Goal: Task Accomplishment & Management: Use online tool/utility

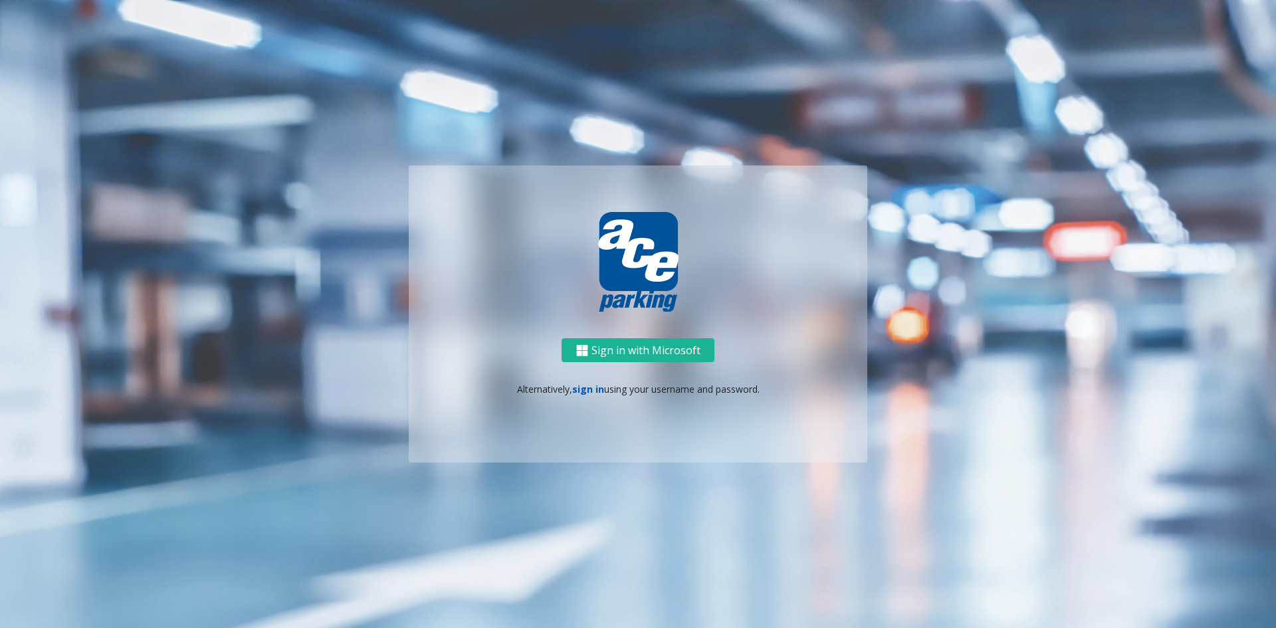
click at [580, 392] on link "sign in" at bounding box center [588, 389] width 32 height 13
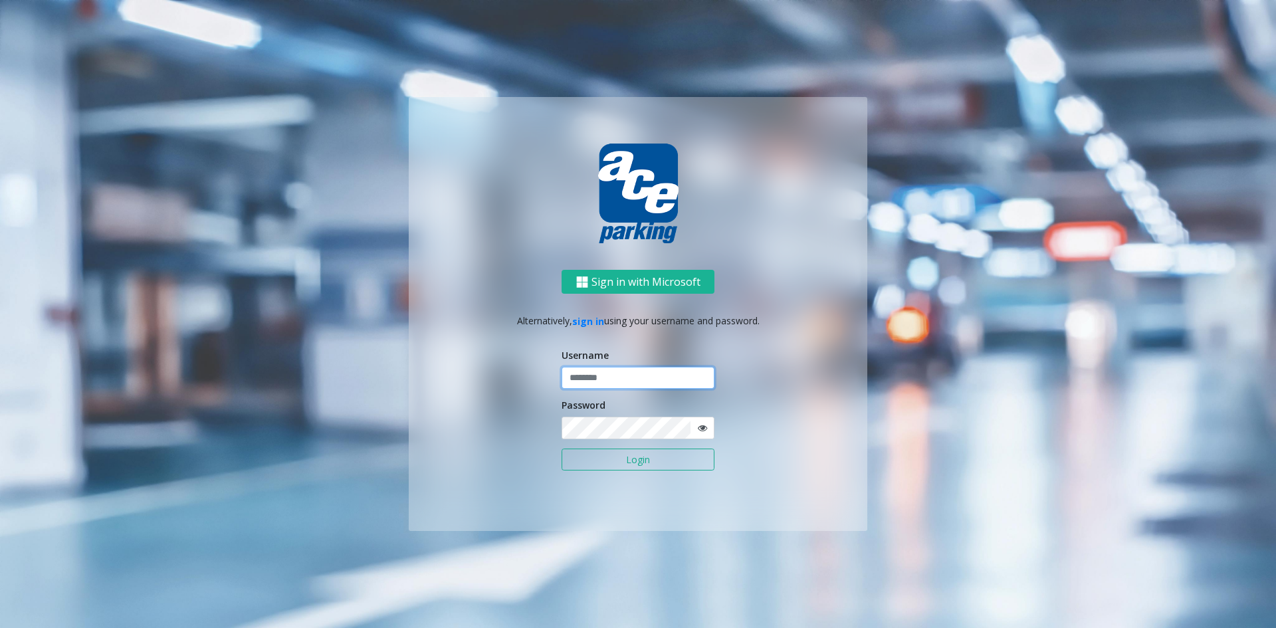
click at [621, 377] on input "text" at bounding box center [637, 378] width 153 height 23
type input "**********"
click at [561, 448] on button "Login" at bounding box center [637, 459] width 153 height 23
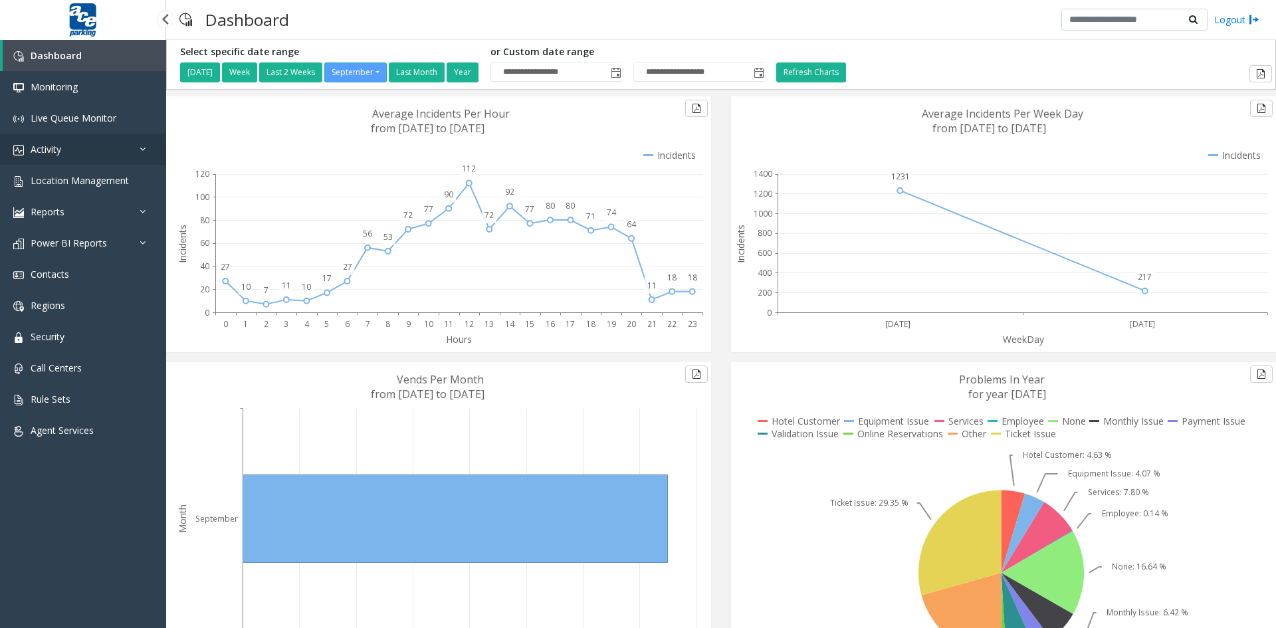
click at [141, 146] on icon at bounding box center [146, 148] width 13 height 9
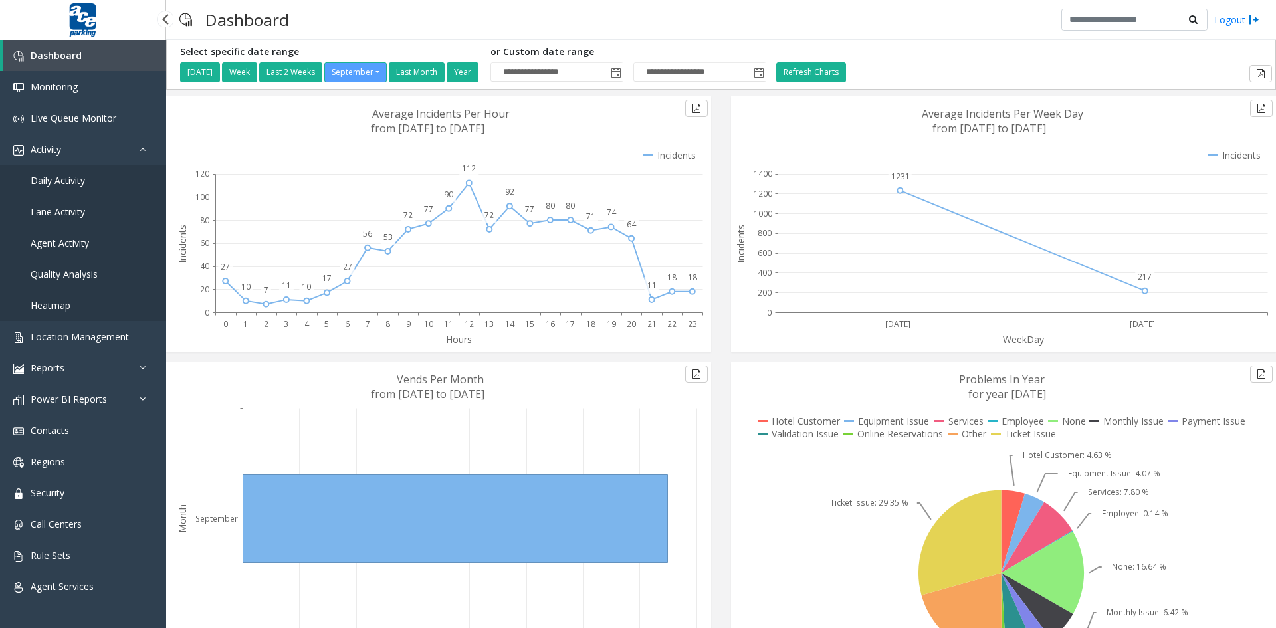
click at [73, 245] on span "Agent Activity" at bounding box center [60, 243] width 58 height 13
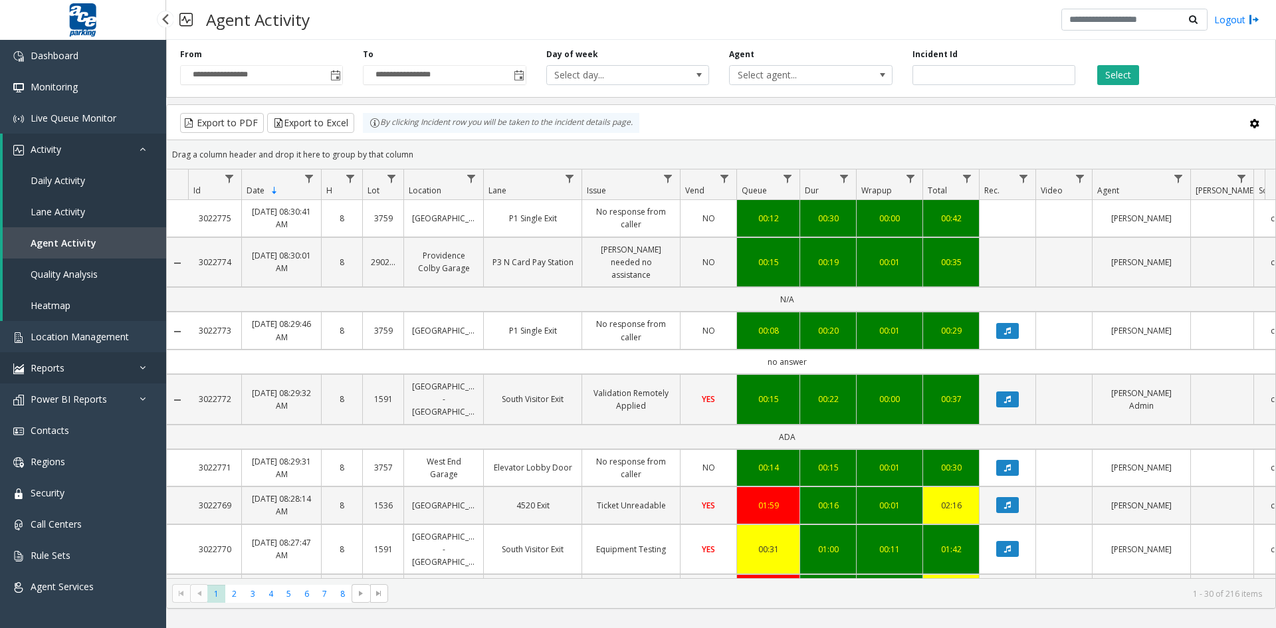
click at [138, 367] on link "Reports" at bounding box center [83, 367] width 166 height 31
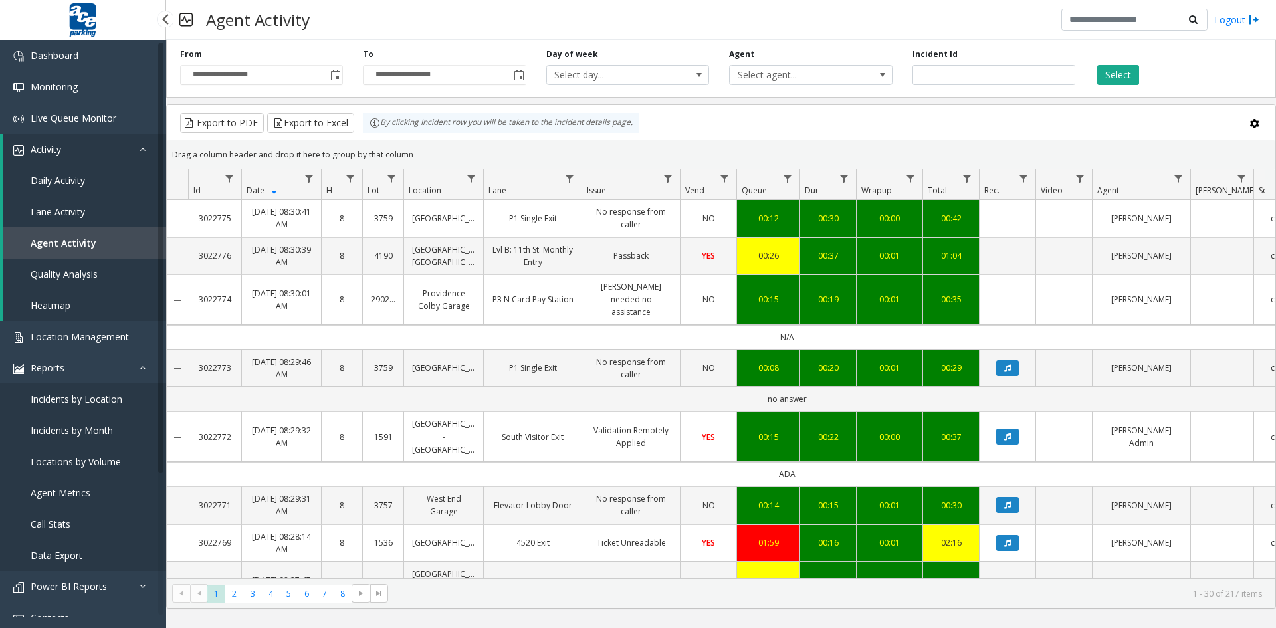
click at [78, 494] on span "Agent Metrics" at bounding box center [61, 492] width 60 height 13
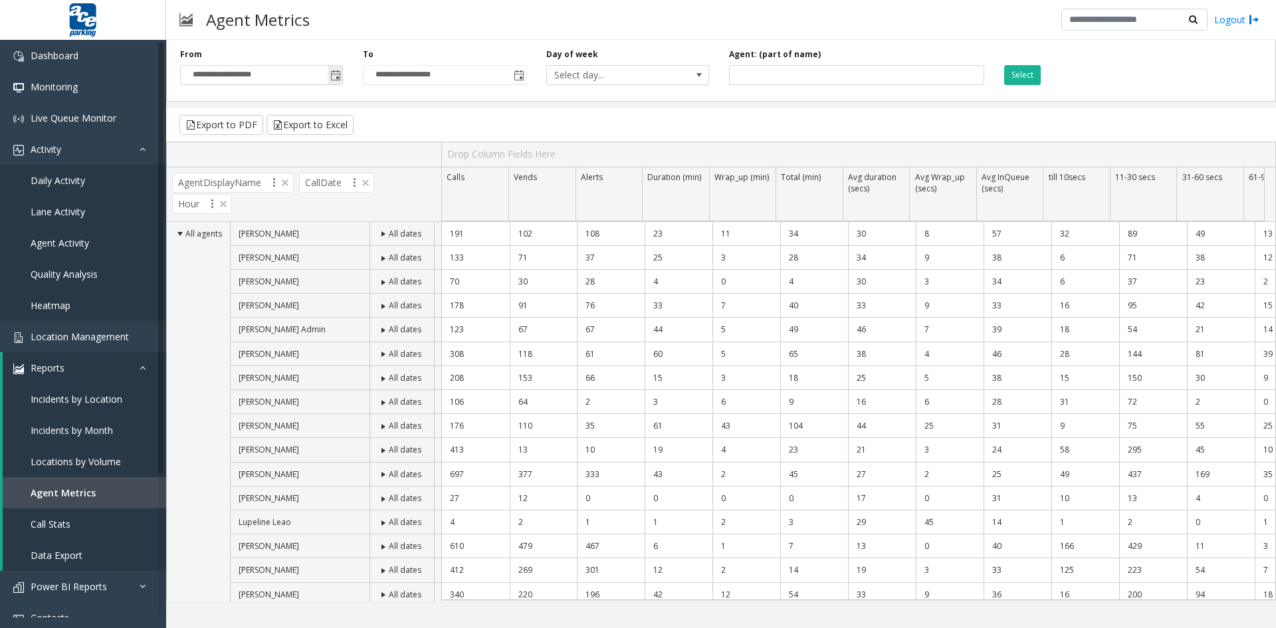
click at [332, 75] on span "Toggle popup" at bounding box center [335, 75] width 11 height 11
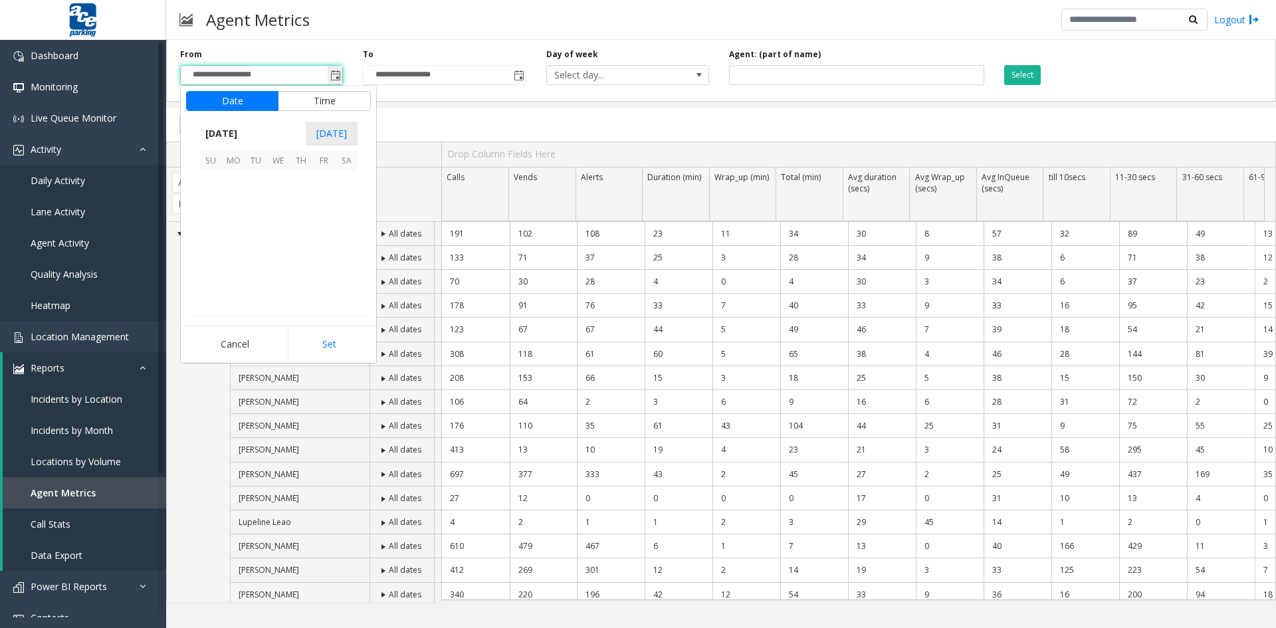
scroll to position [238465, 0]
click at [275, 203] on span "10" at bounding box center [278, 204] width 23 height 23
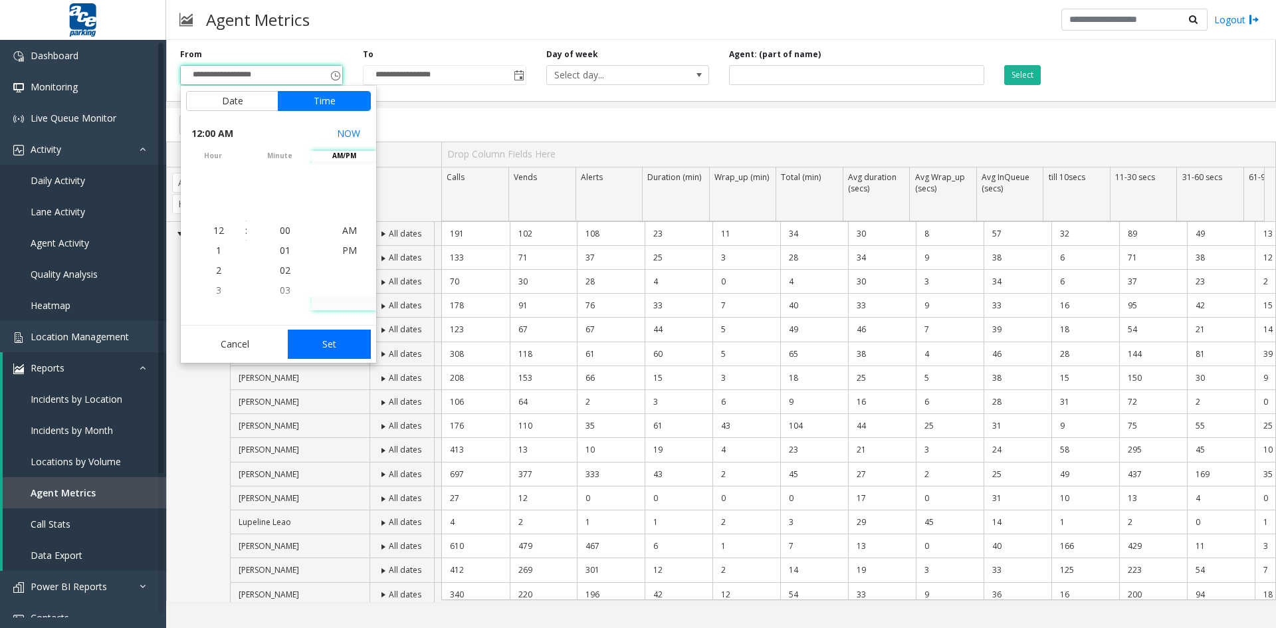
click at [331, 344] on button "Set" at bounding box center [330, 344] width 84 height 29
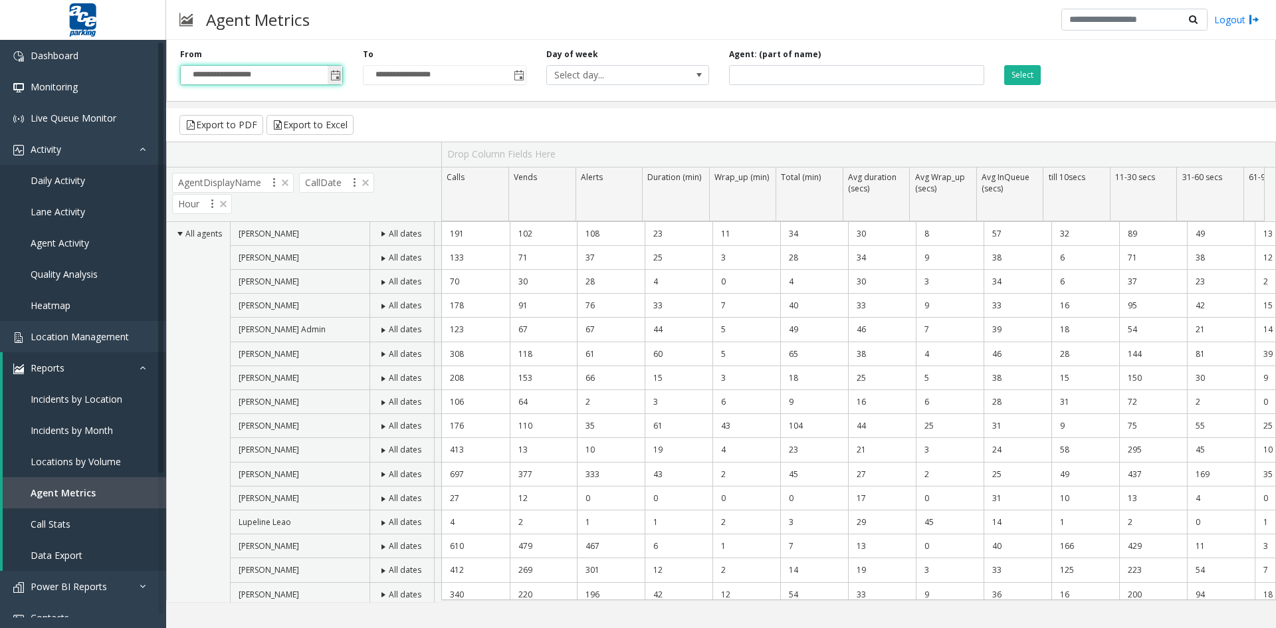
click at [336, 78] on span "Toggle popup" at bounding box center [335, 75] width 11 height 11
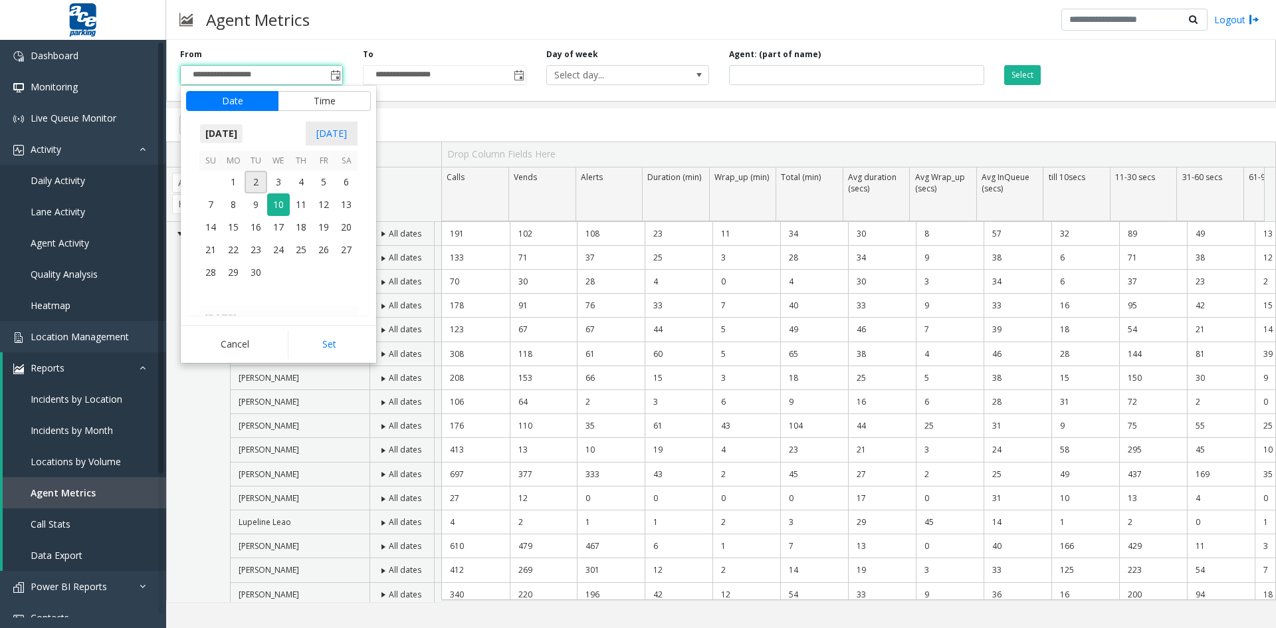
click at [231, 132] on span "[DATE]" at bounding box center [221, 134] width 44 height 20
click at [309, 193] on span "Aug" at bounding box center [310, 194] width 32 height 32
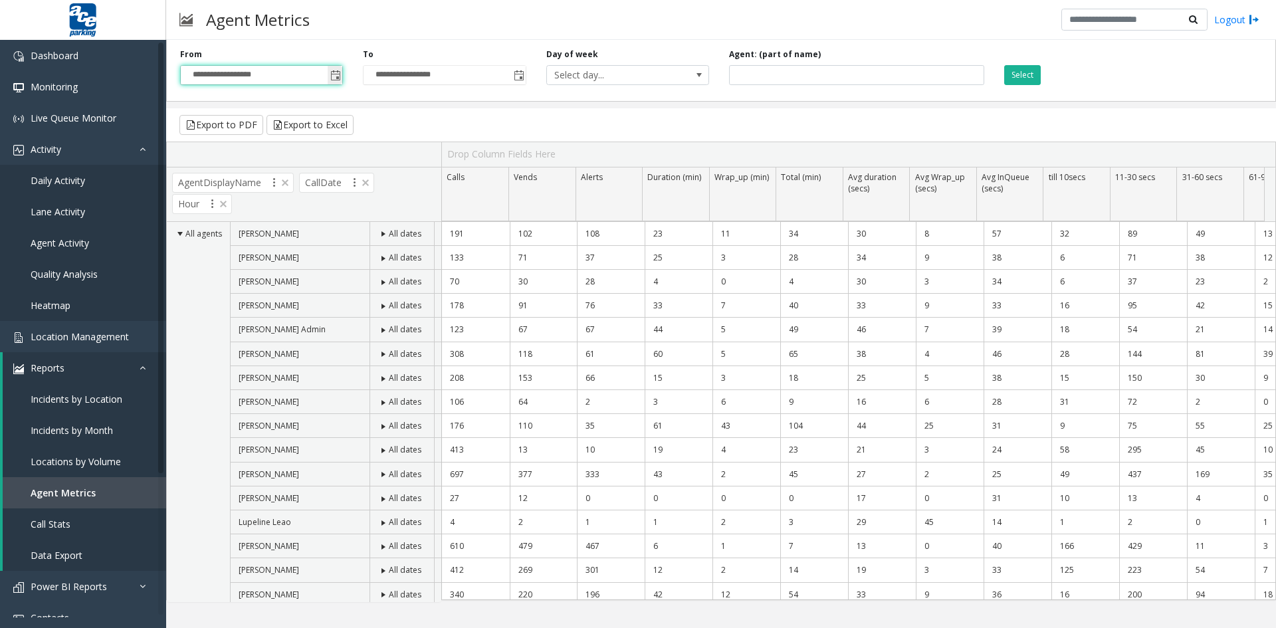
click at [336, 76] on span "Toggle popup" at bounding box center [335, 75] width 11 height 11
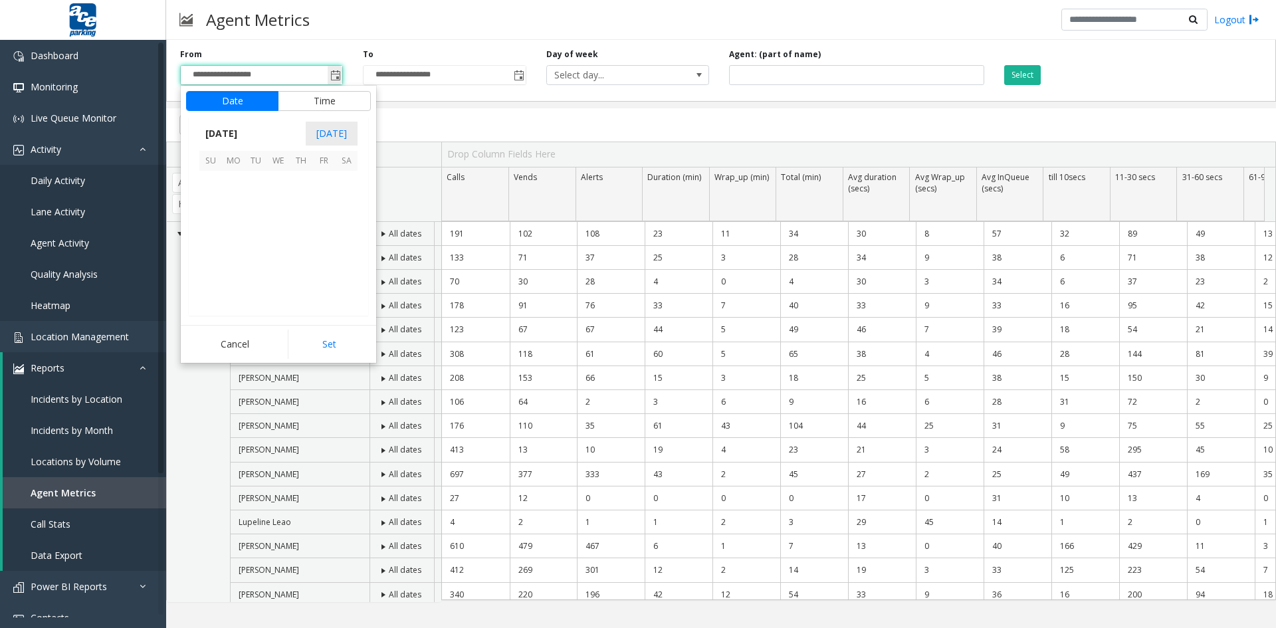
scroll to position [238465, 0]
click at [233, 132] on span "[DATE]" at bounding box center [221, 134] width 44 height 20
click at [310, 194] on span "Aug" at bounding box center [310, 194] width 32 height 32
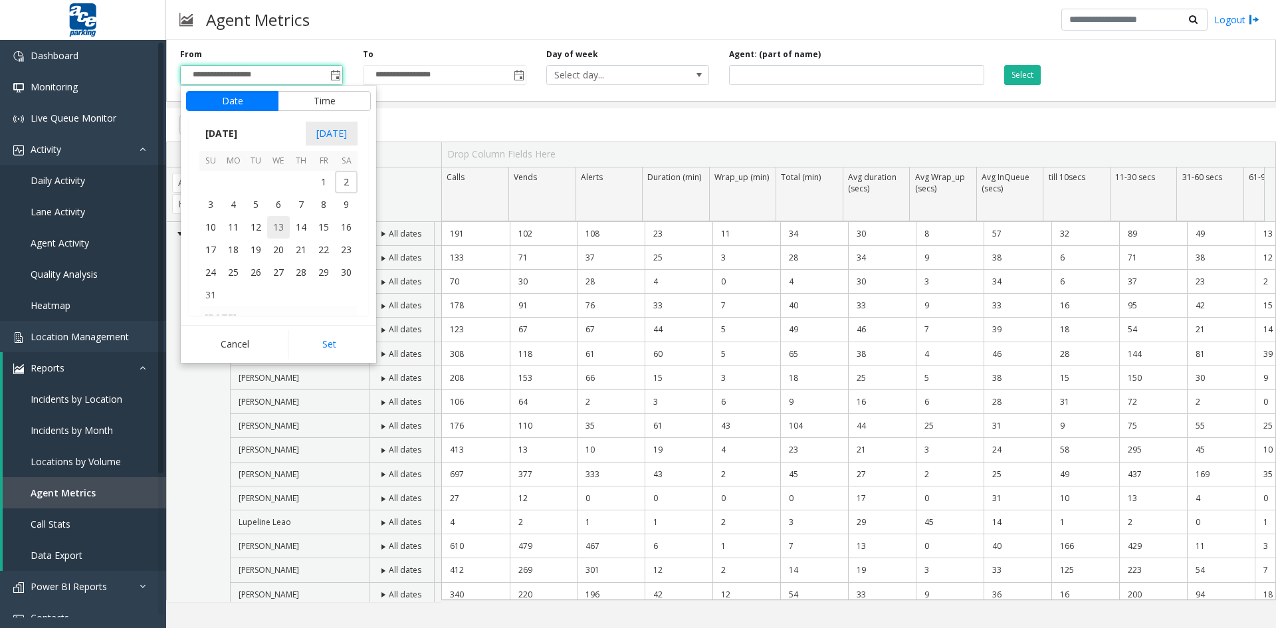
click at [279, 228] on span "13" at bounding box center [278, 227] width 23 height 23
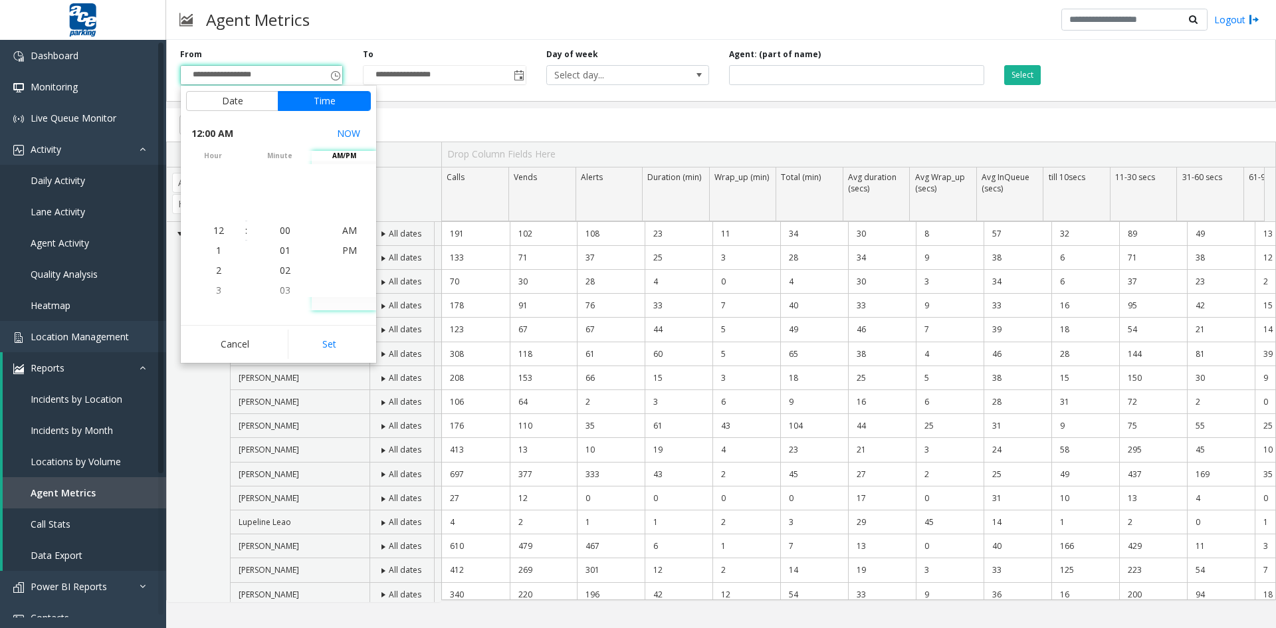
click at [327, 342] on button "Set" at bounding box center [330, 344] width 84 height 29
type input "**********"
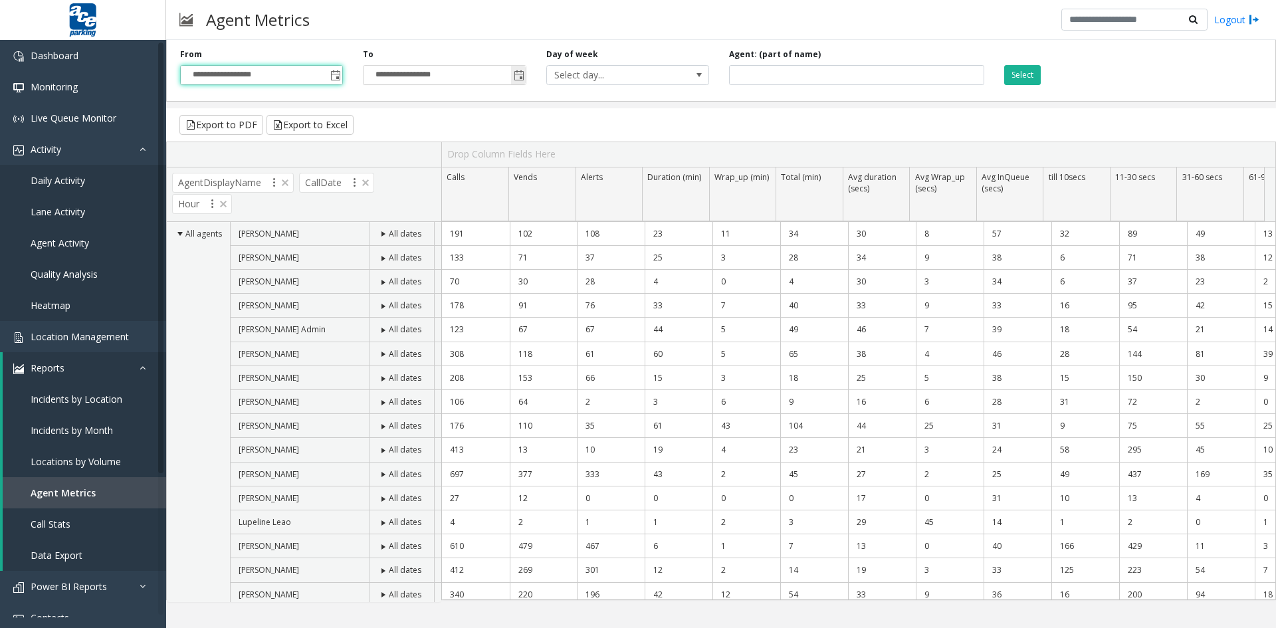
click at [514, 71] on span "Toggle popup" at bounding box center [519, 75] width 11 height 11
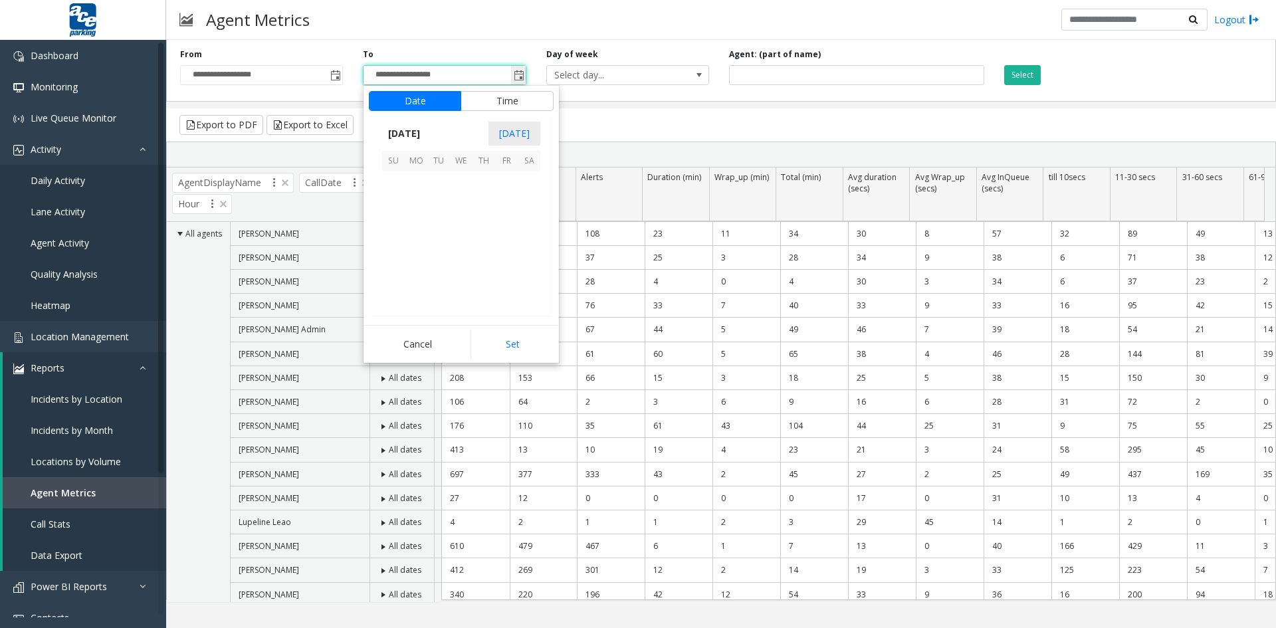
scroll to position [20, 0]
click at [510, 204] on span "12" at bounding box center [506, 204] width 23 height 23
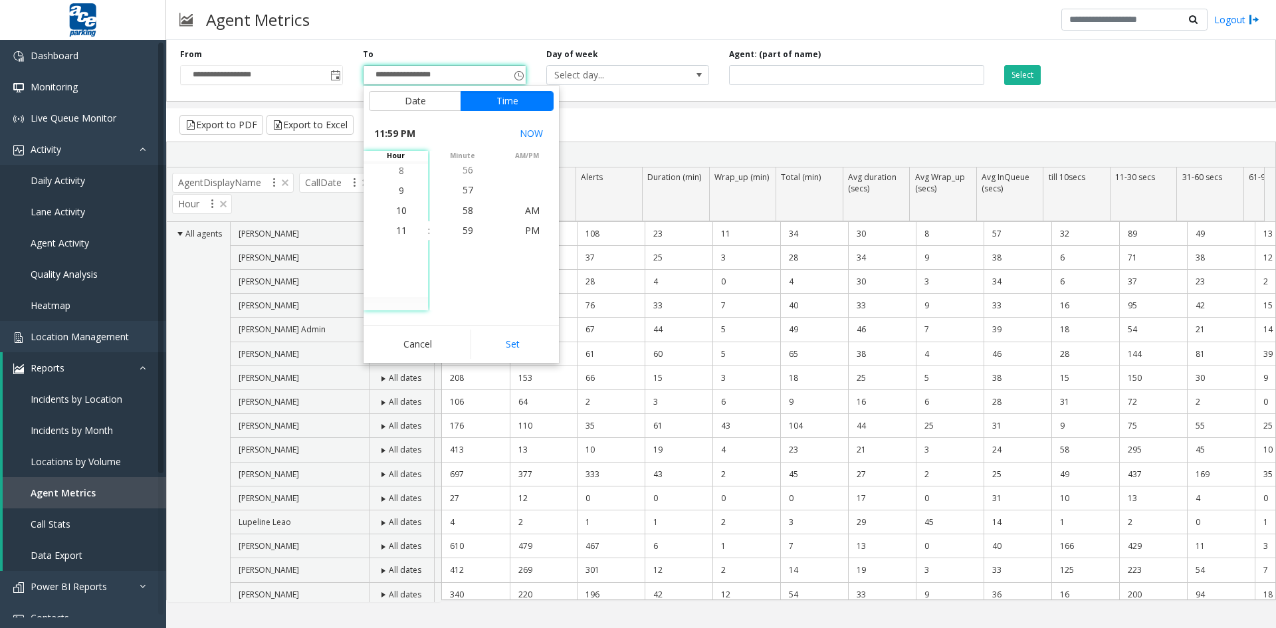
click at [421, 343] on button "Cancel" at bounding box center [418, 344] width 98 height 29
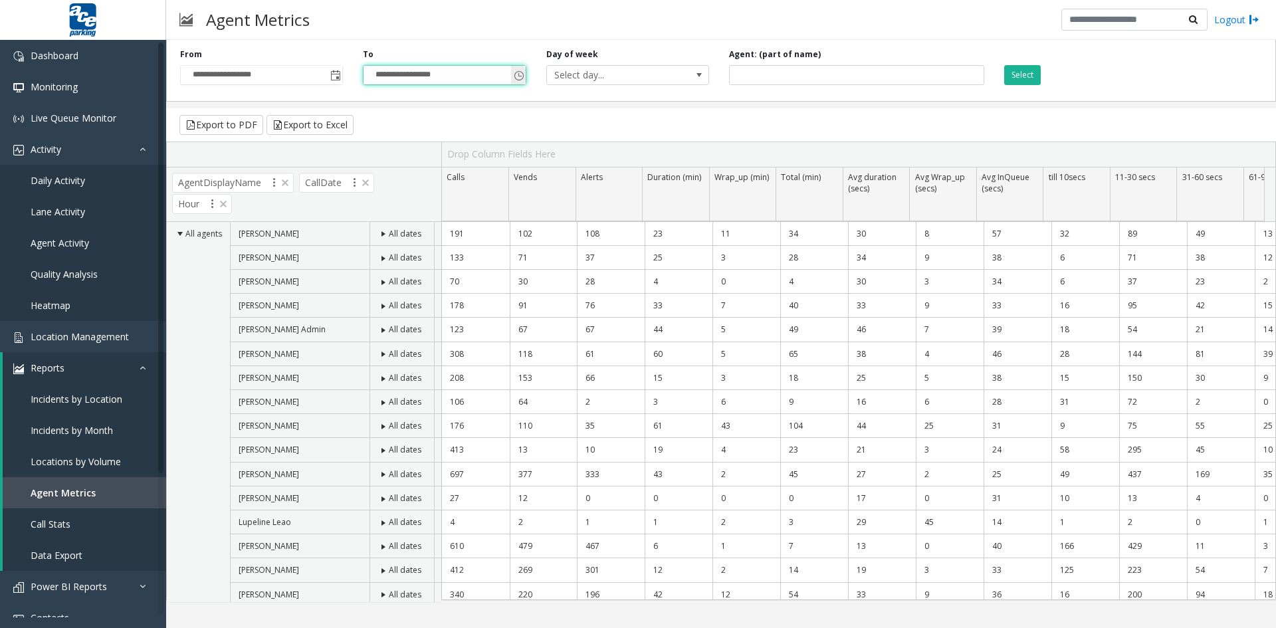
click at [520, 76] on span "Toggle popup" at bounding box center [519, 75] width 11 height 11
click at [518, 75] on span "Toggle popup" at bounding box center [519, 75] width 11 height 11
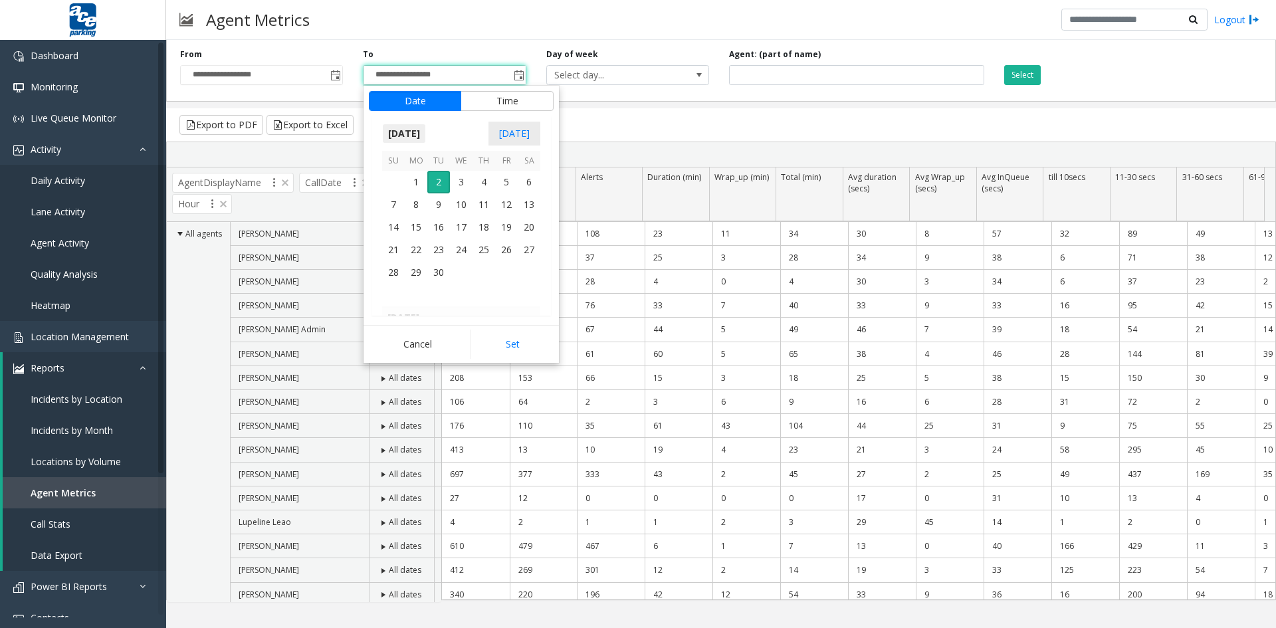
click at [407, 132] on span "[DATE]" at bounding box center [404, 134] width 44 height 20
click at [493, 193] on span "Aug" at bounding box center [493, 194] width 32 height 32
click at [505, 226] on span "15" at bounding box center [506, 227] width 23 height 23
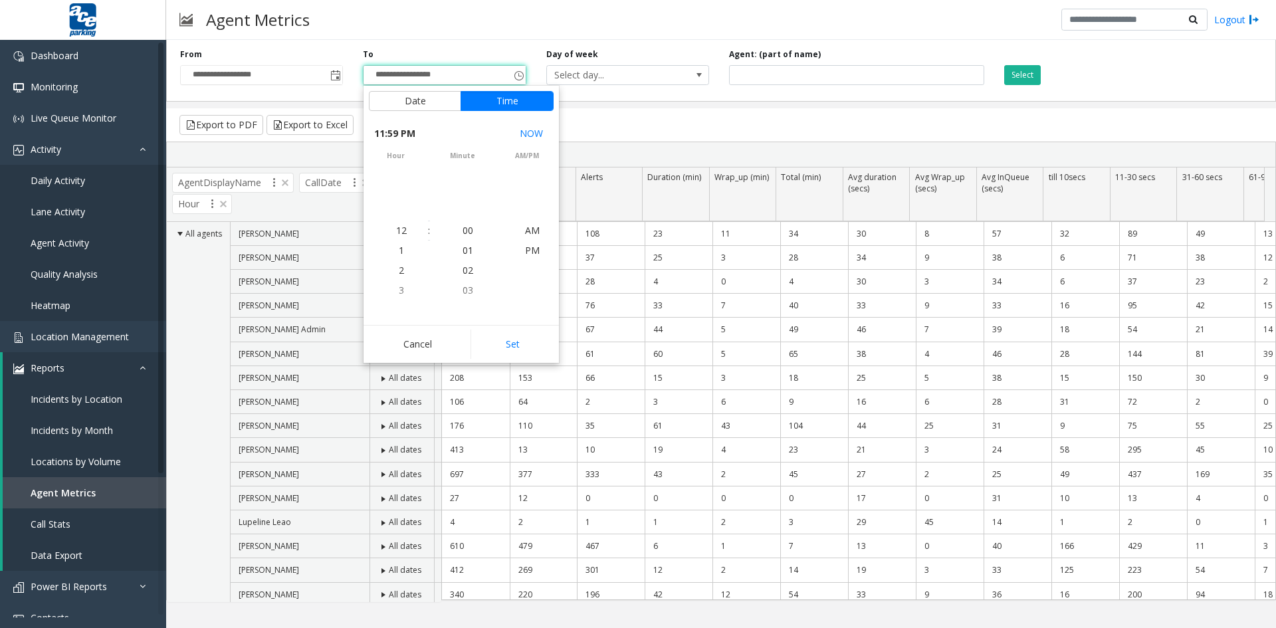
scroll to position [20, 0]
click at [508, 346] on button "Set" at bounding box center [512, 344] width 84 height 29
type input "**********"
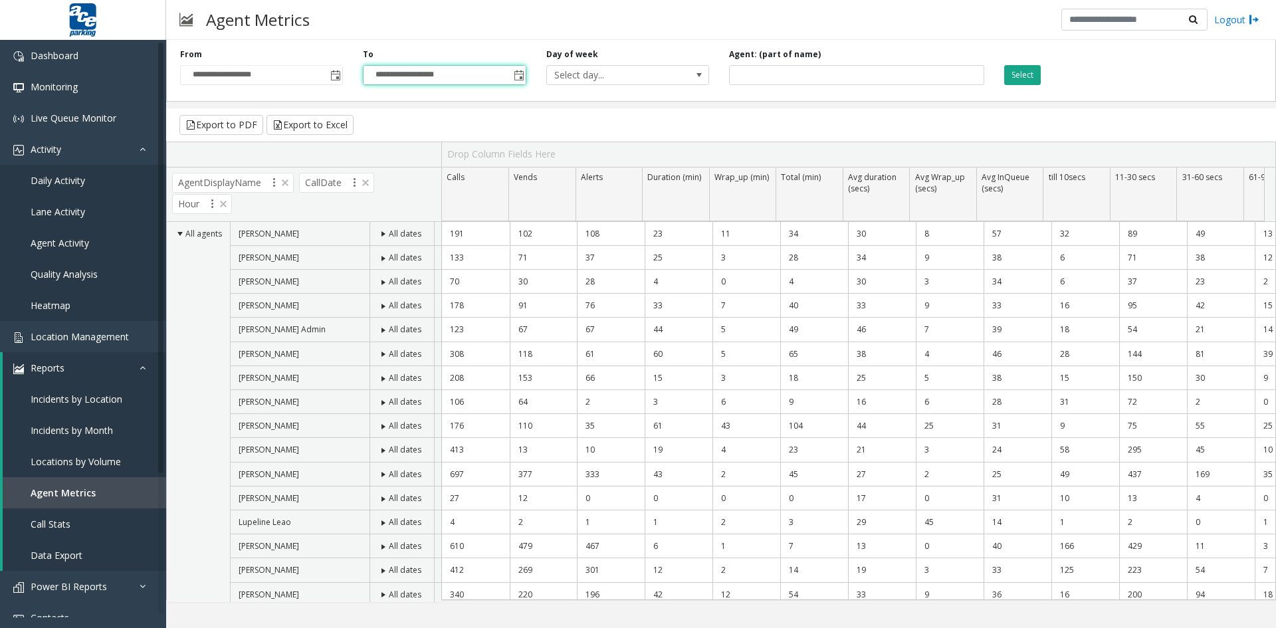
click at [1027, 74] on button "Select" at bounding box center [1022, 75] width 37 height 20
click at [1027, 76] on button "Select" at bounding box center [1022, 75] width 37 height 20
click at [305, 126] on button "Export to Excel" at bounding box center [309, 125] width 87 height 20
click at [334, 76] on span "Toggle popup" at bounding box center [335, 75] width 11 height 11
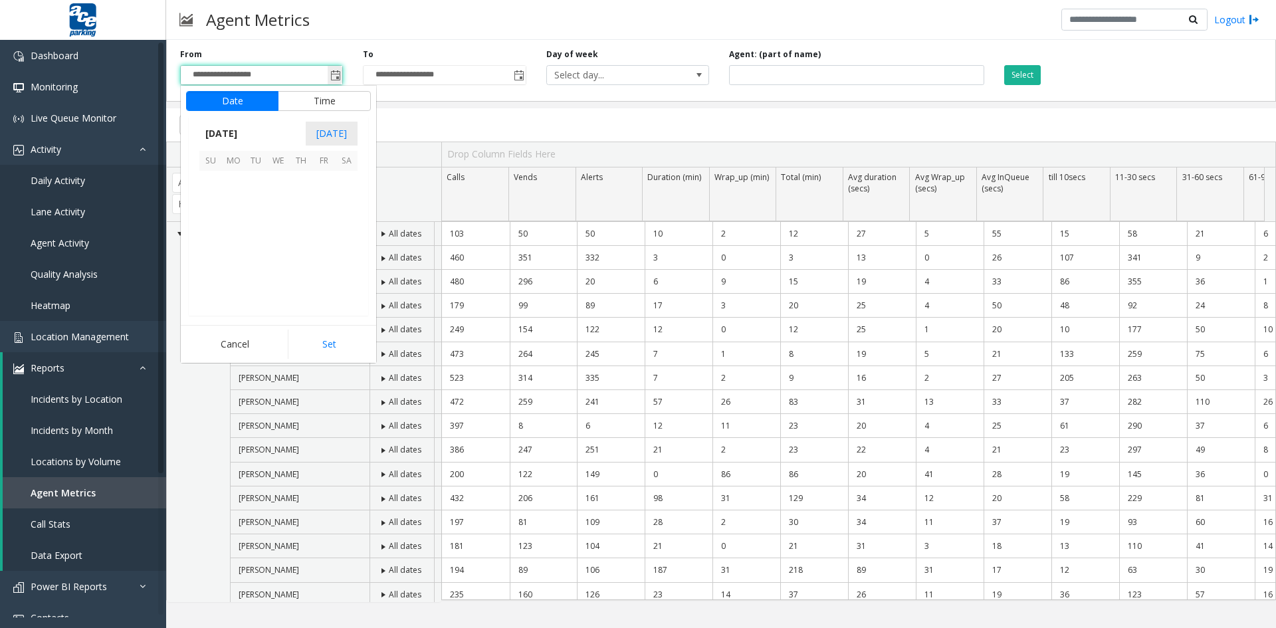
scroll to position [238465, 0]
click at [276, 229] on span "17" at bounding box center [278, 227] width 23 height 23
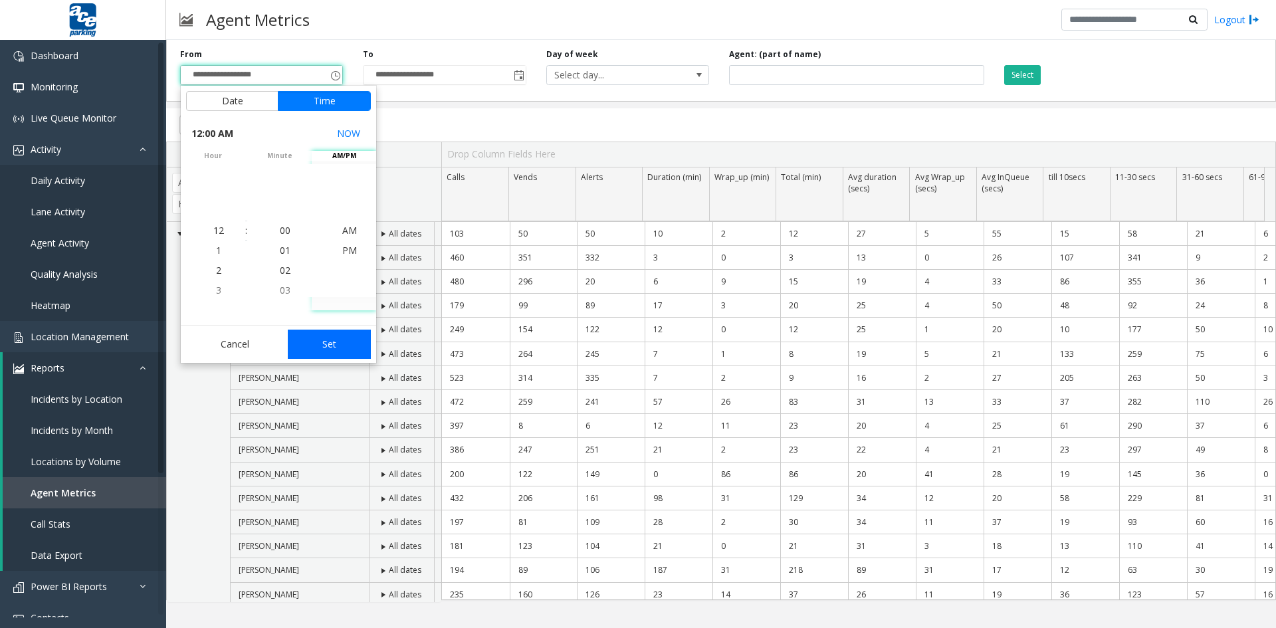
click at [332, 348] on button "Set" at bounding box center [330, 344] width 84 height 29
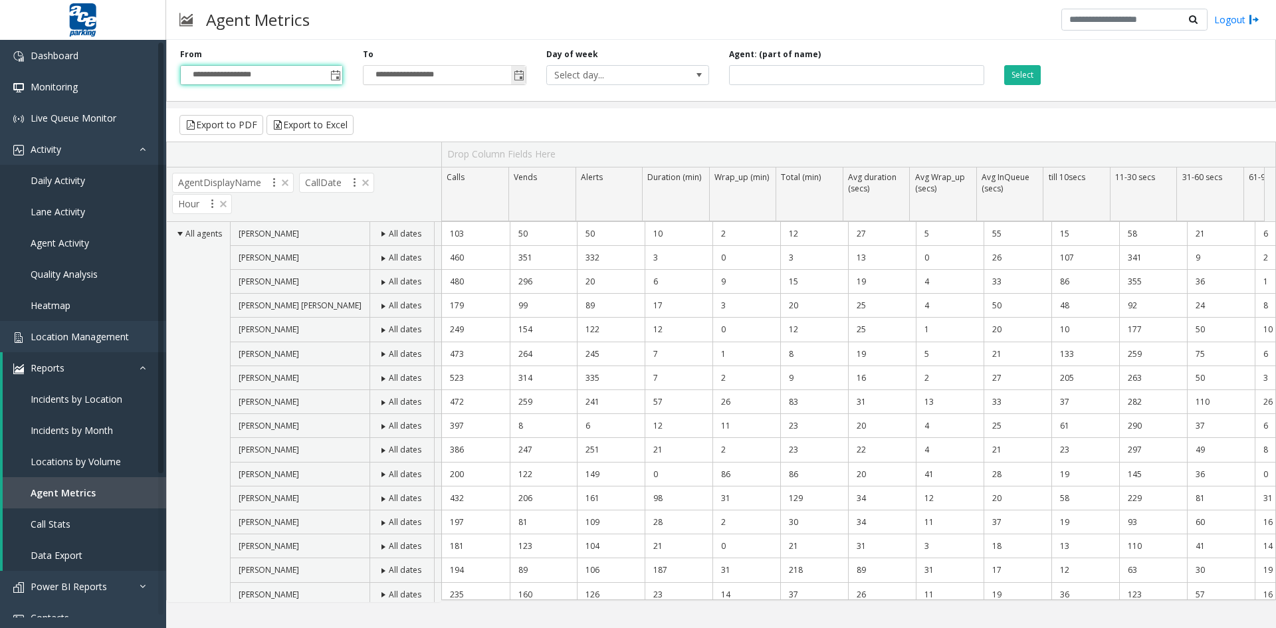
click at [518, 74] on span "Toggle popup" at bounding box center [519, 75] width 11 height 11
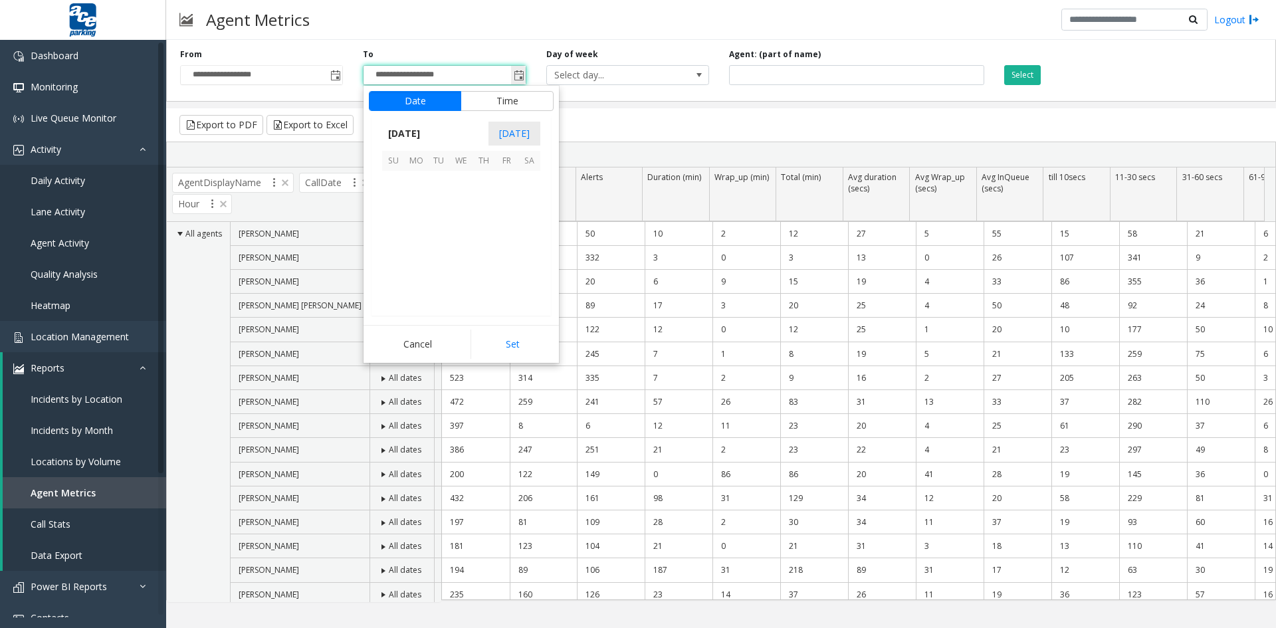
scroll to position [20, 0]
click at [338, 74] on span "Toggle popup" at bounding box center [335, 75] width 11 height 11
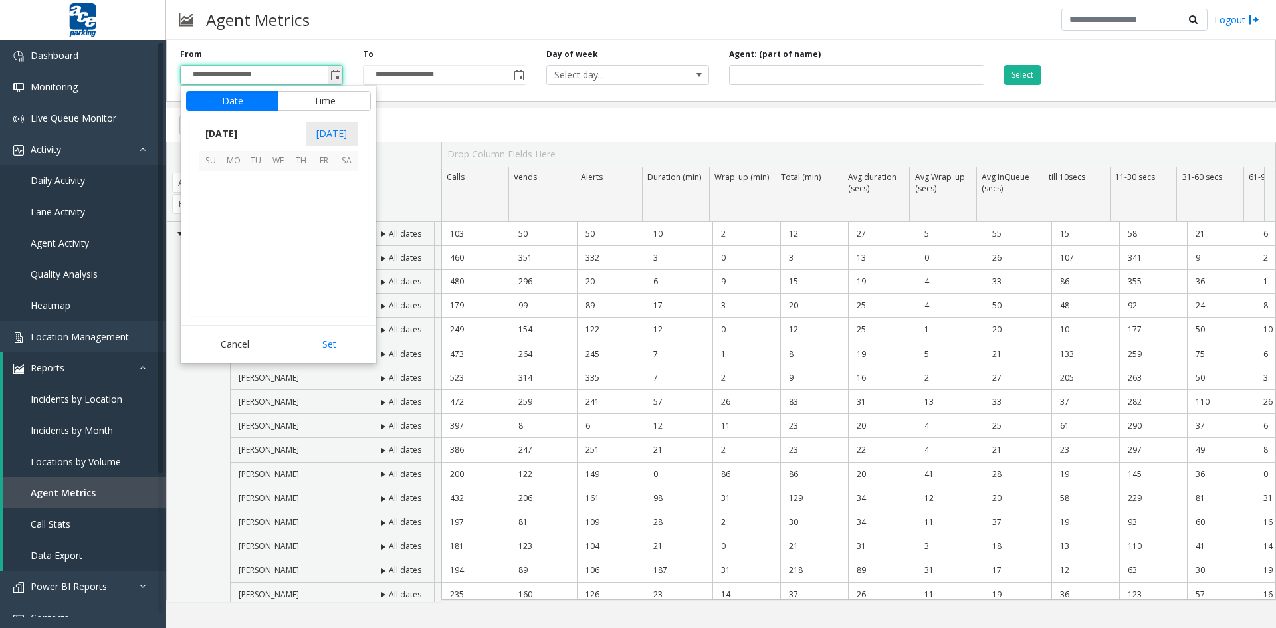
scroll to position [238465, 0]
click at [235, 132] on span "[DATE]" at bounding box center [221, 134] width 44 height 20
click at [312, 193] on span "Aug" at bounding box center [310, 194] width 32 height 32
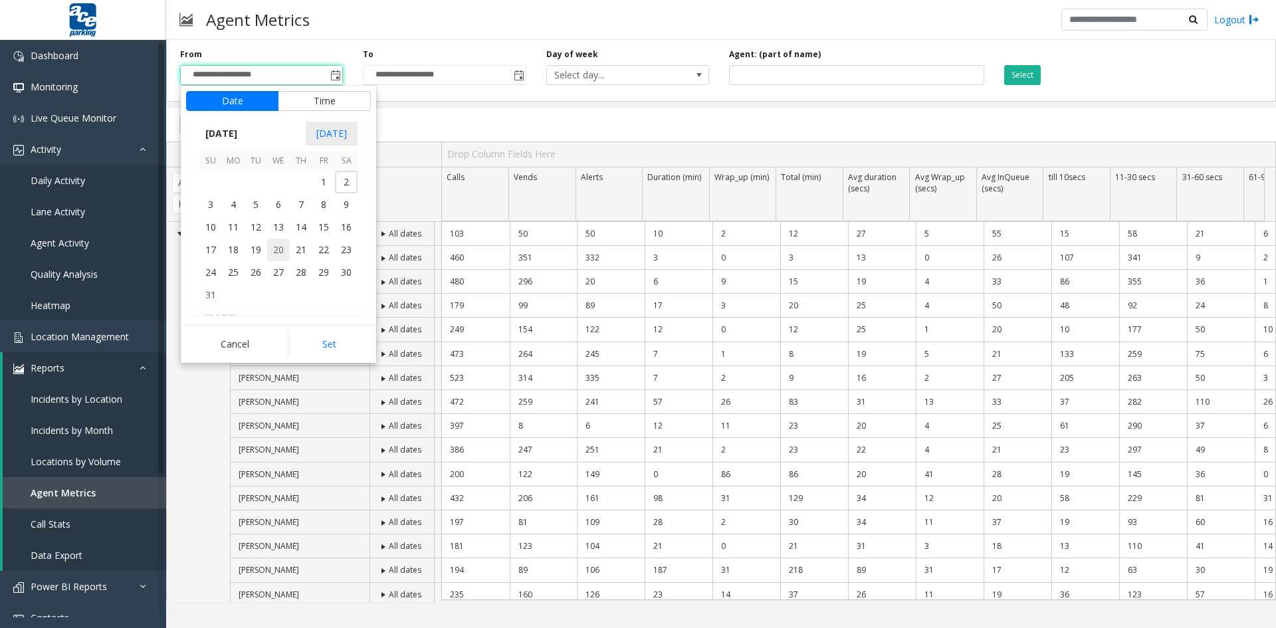
click at [280, 247] on span "20" at bounding box center [278, 250] width 23 height 23
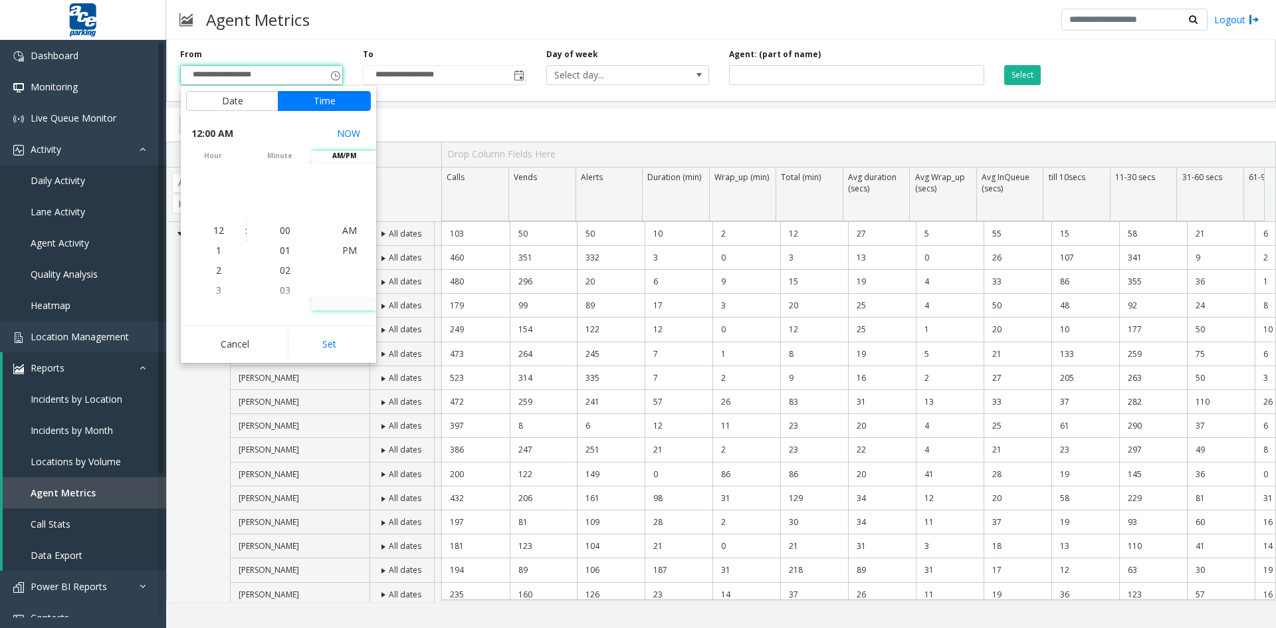
drag, startPoint x: 330, startPoint y: 352, endPoint x: 330, endPoint y: 338, distance: 14.0
click at [330, 351] on button "Set" at bounding box center [330, 344] width 84 height 29
type input "**********"
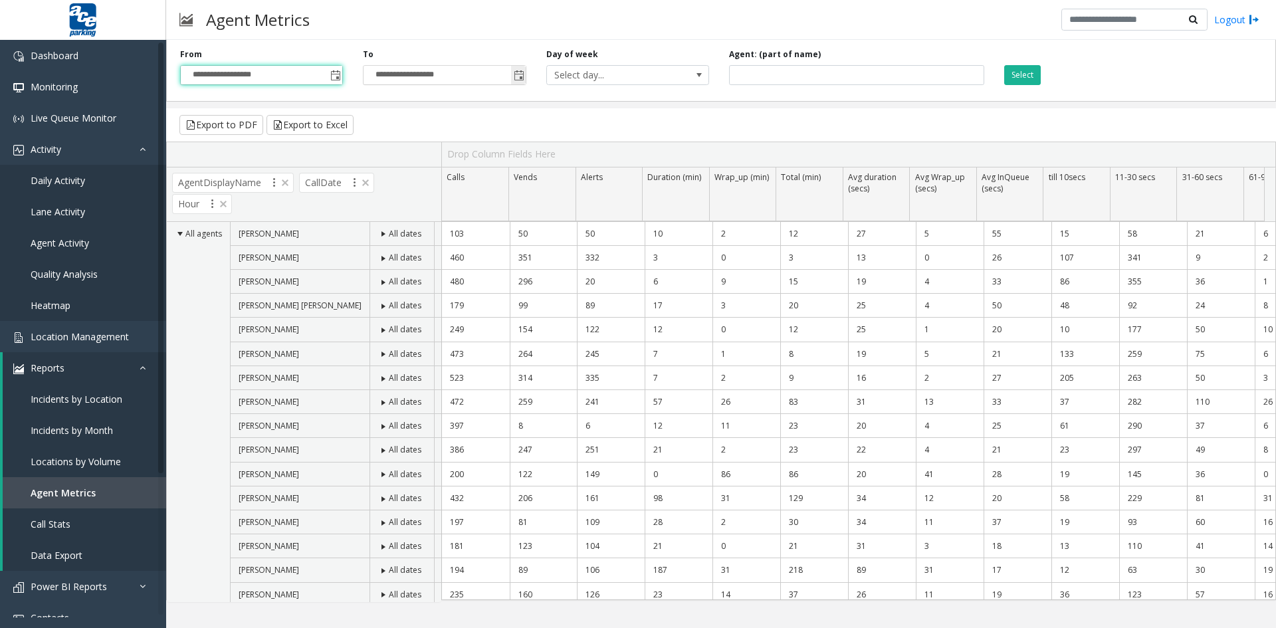
click at [520, 78] on span "Toggle popup" at bounding box center [519, 75] width 11 height 11
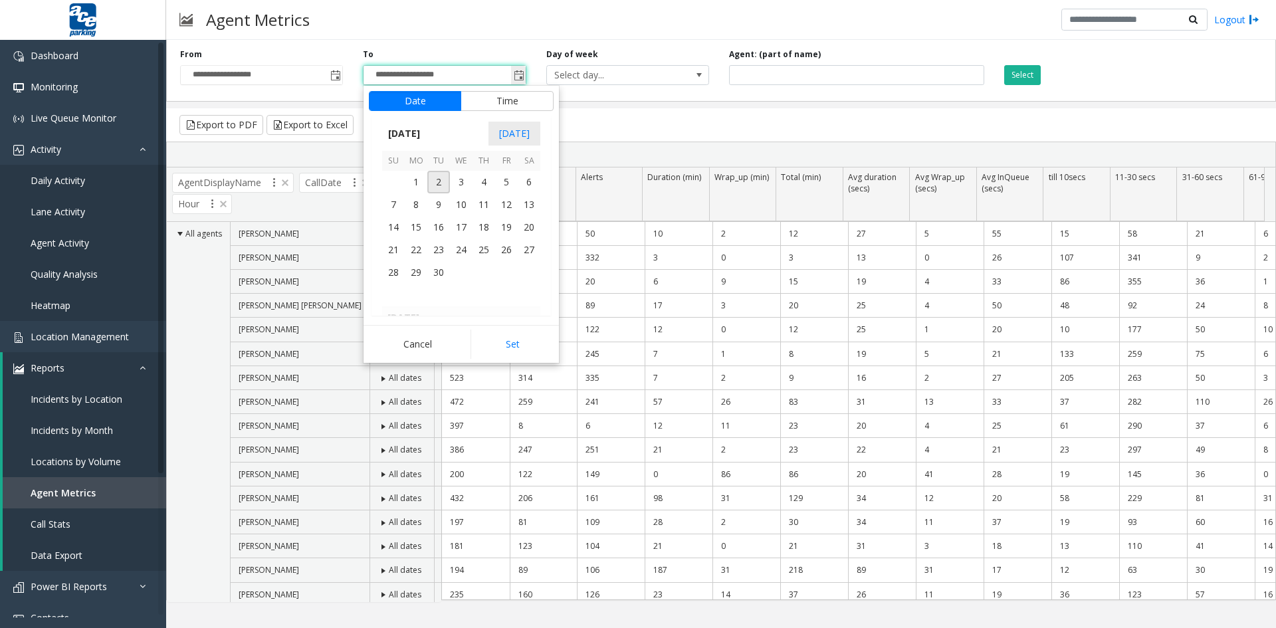
scroll to position [20, 0]
click at [417, 131] on span "[DATE]" at bounding box center [404, 134] width 44 height 20
click at [496, 194] on span "Aug" at bounding box center [493, 194] width 32 height 32
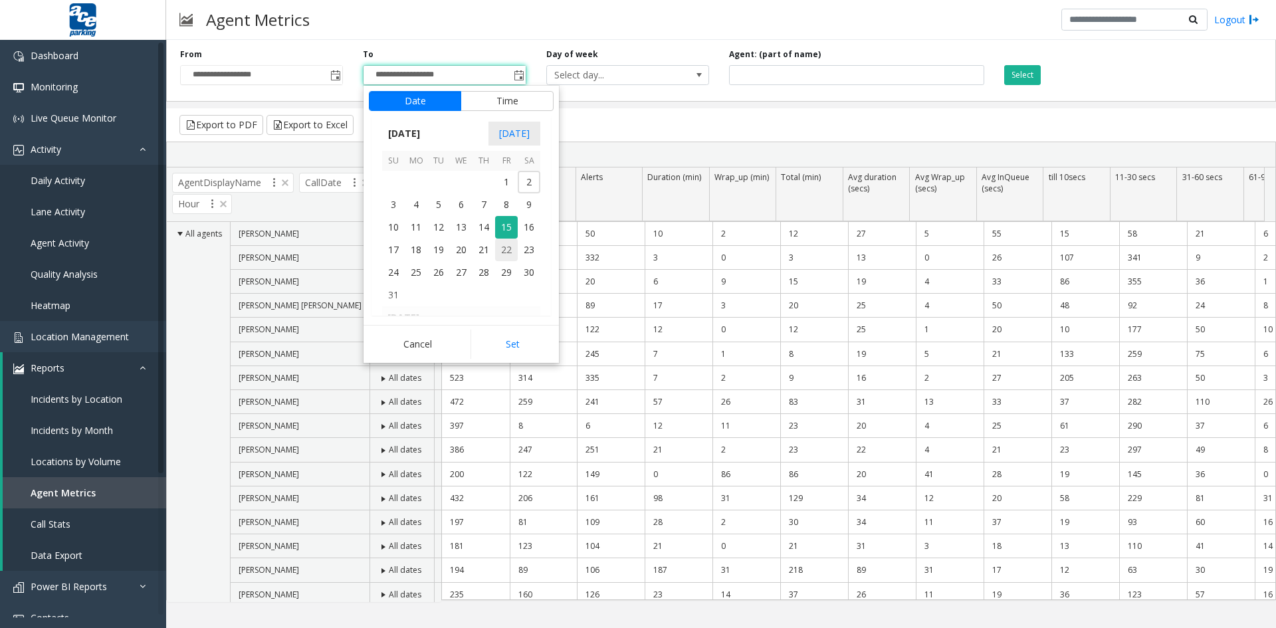
click at [507, 250] on span "22" at bounding box center [506, 250] width 23 height 23
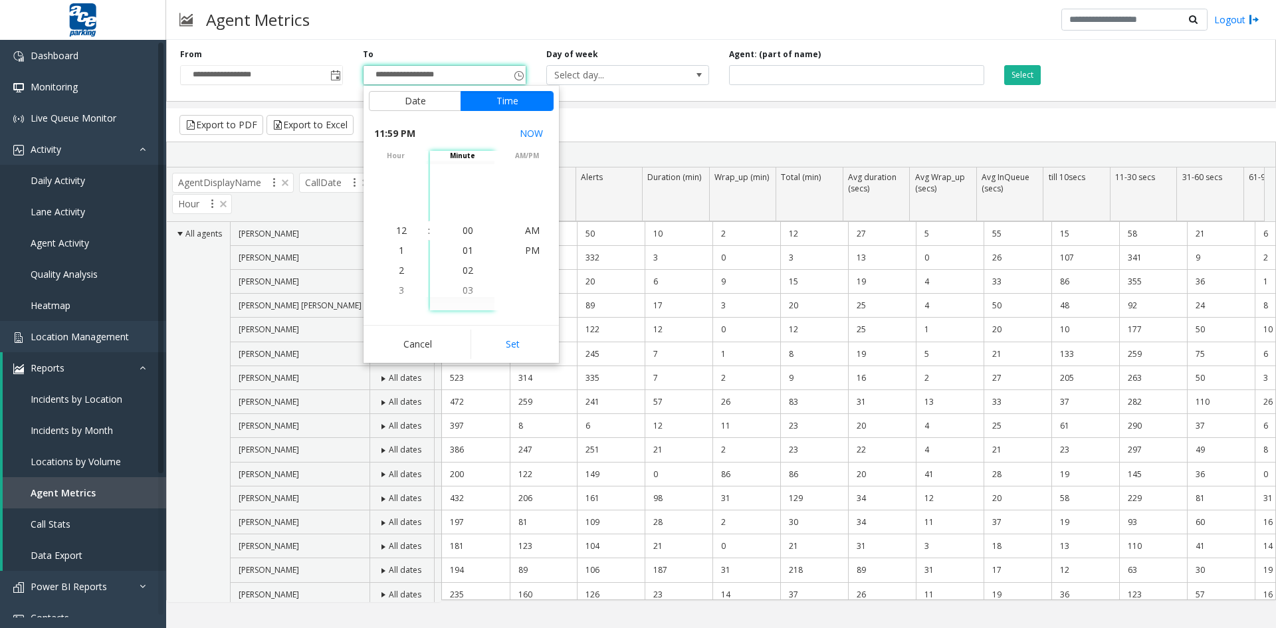
scroll to position [20, 0]
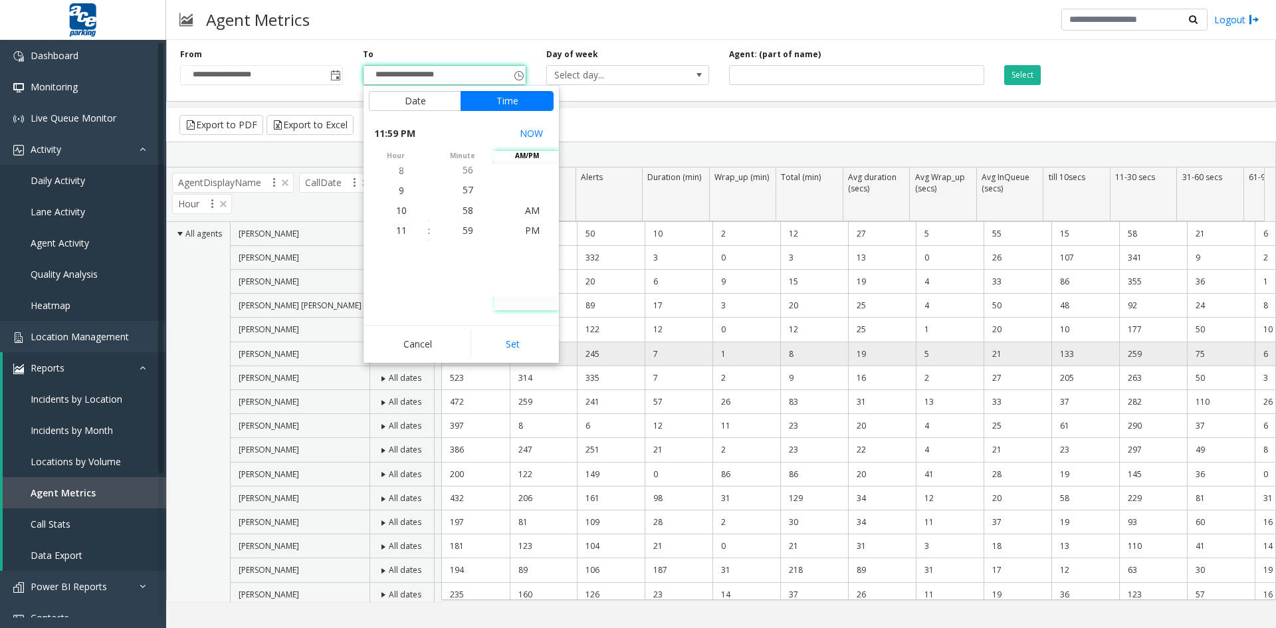
click at [511, 347] on button "Set" at bounding box center [512, 344] width 84 height 29
type input "**********"
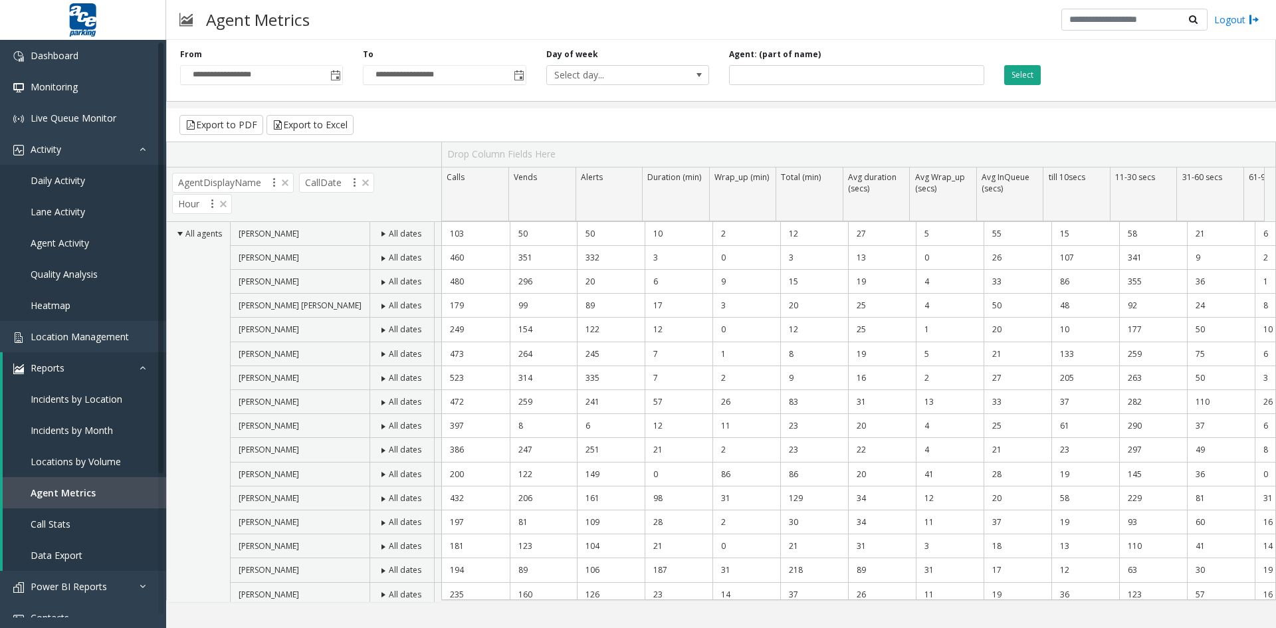
click at [1026, 74] on button "Select" at bounding box center [1022, 75] width 37 height 20
click at [323, 120] on button "Export to Excel" at bounding box center [309, 125] width 87 height 20
click at [342, 76] on span "Toggle popup" at bounding box center [335, 74] width 15 height 21
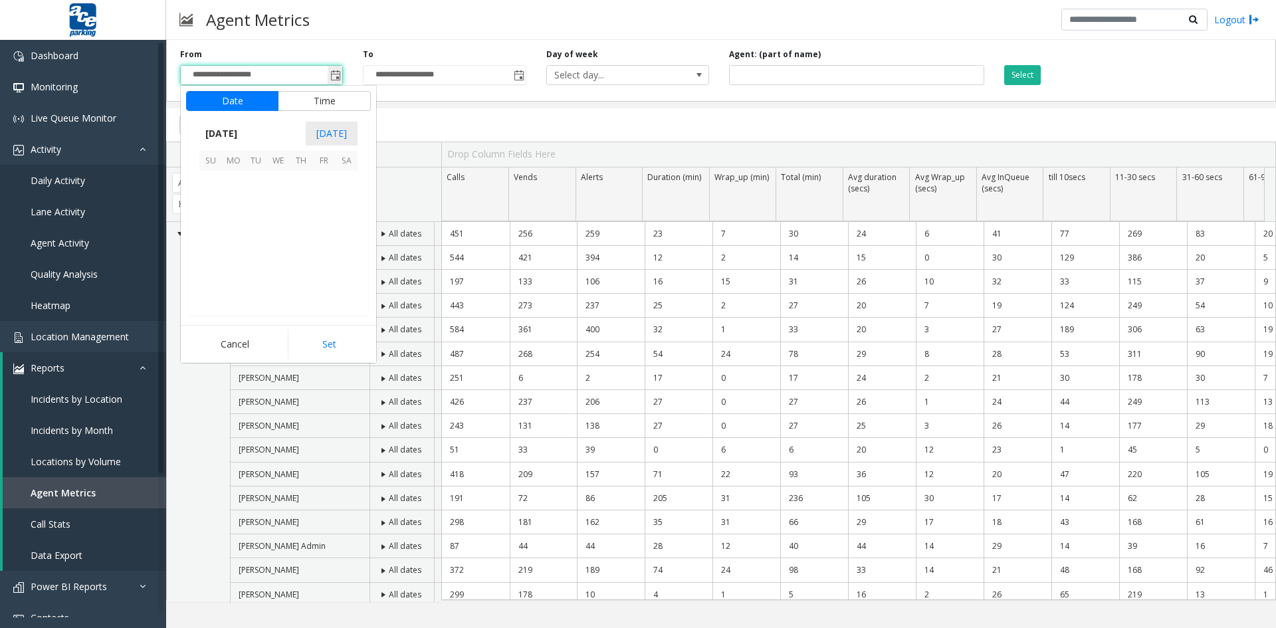
scroll to position [238465, 0]
click at [233, 131] on span "[DATE]" at bounding box center [221, 134] width 44 height 20
click at [308, 193] on span "Aug" at bounding box center [310, 194] width 32 height 32
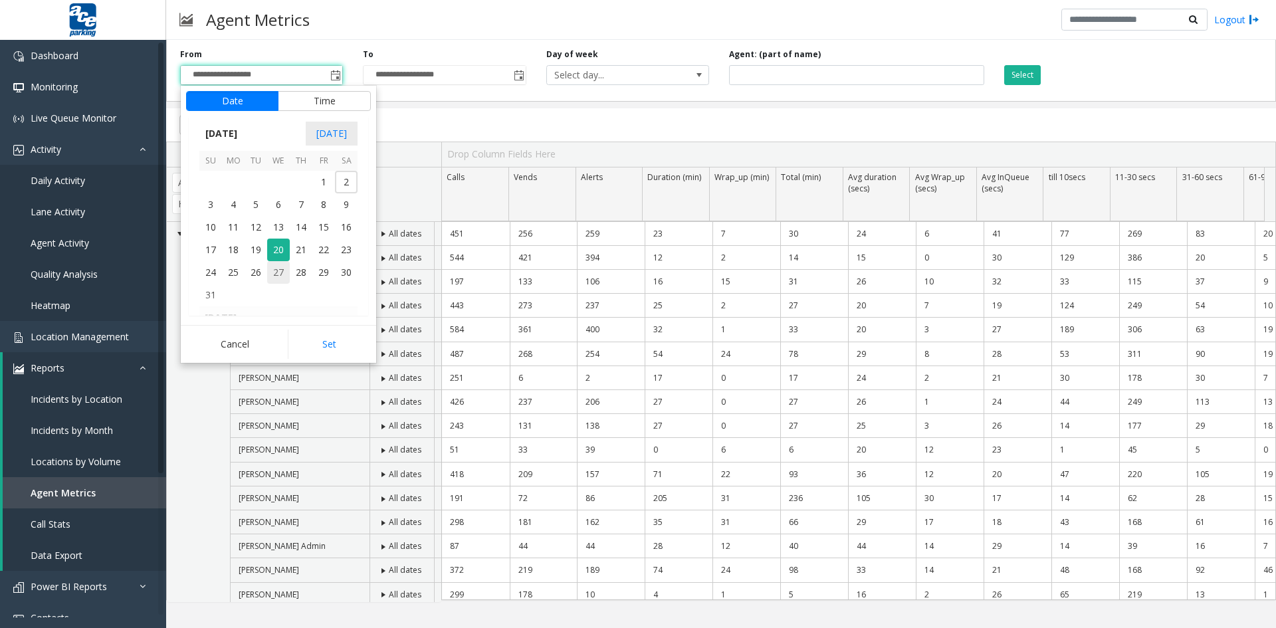
click at [274, 270] on span "27" at bounding box center [278, 272] width 23 height 23
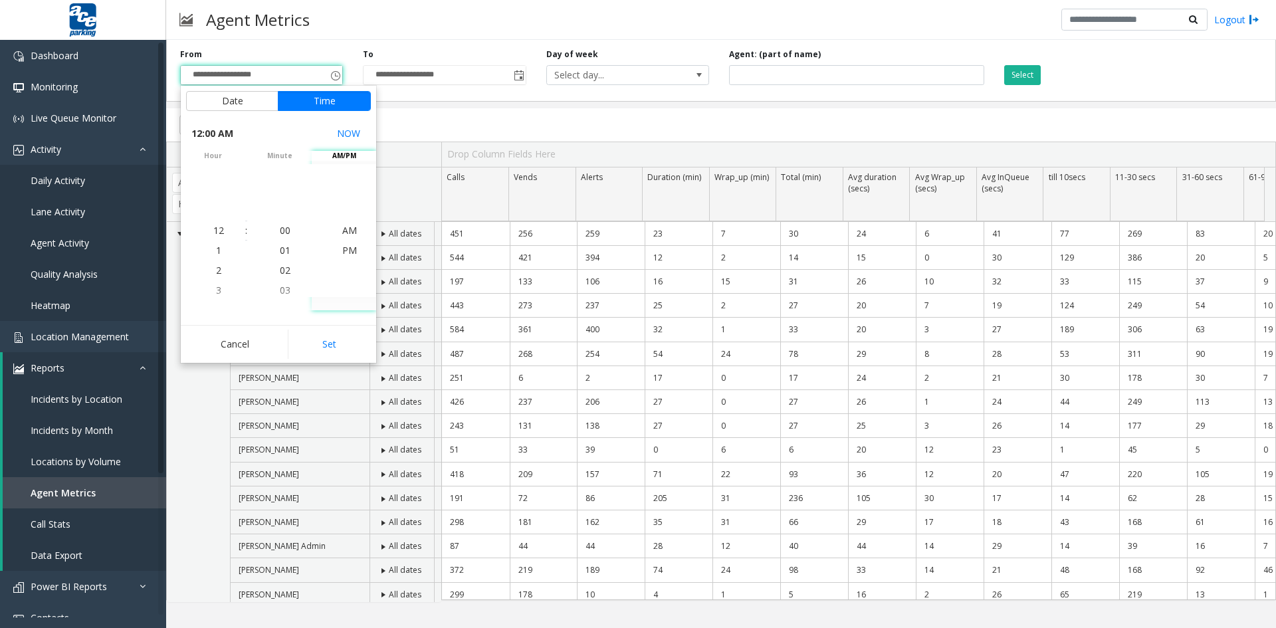
click at [330, 343] on button "Set" at bounding box center [330, 344] width 84 height 29
type input "**********"
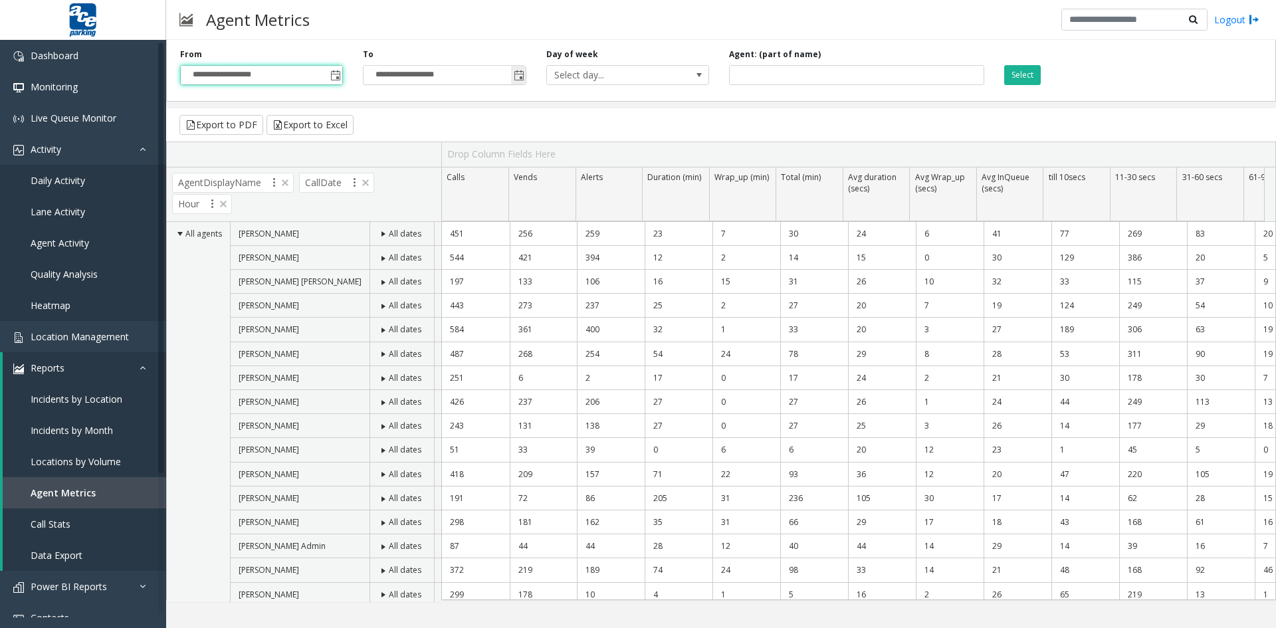
click at [522, 71] on span "Toggle popup" at bounding box center [519, 75] width 11 height 11
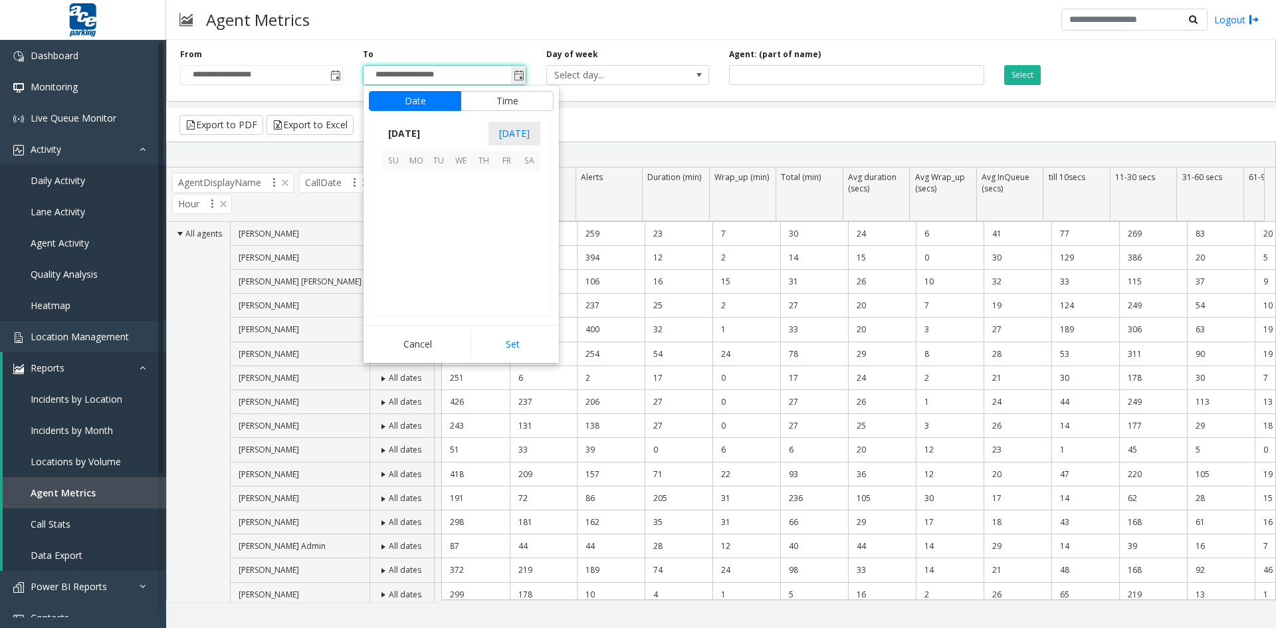
scroll to position [20, 0]
click at [425, 135] on span "[DATE]" at bounding box center [404, 134] width 44 height 20
click at [495, 196] on span "Aug" at bounding box center [493, 194] width 32 height 32
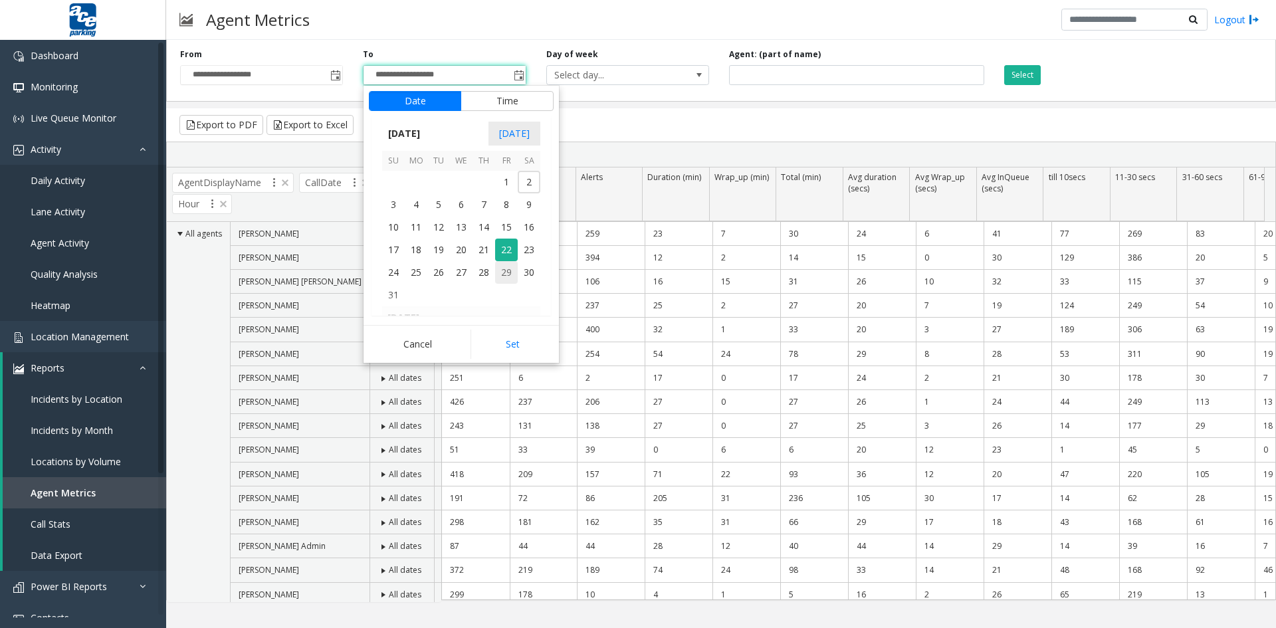
click at [508, 270] on span "29" at bounding box center [506, 272] width 23 height 23
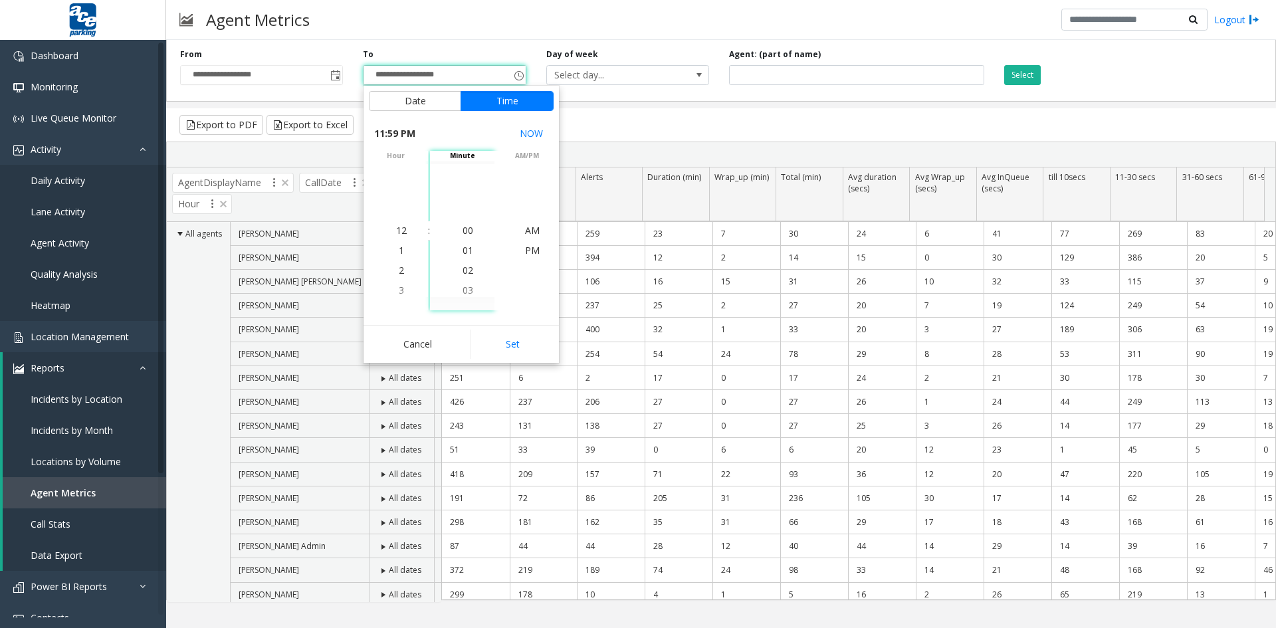
scroll to position [20, 0]
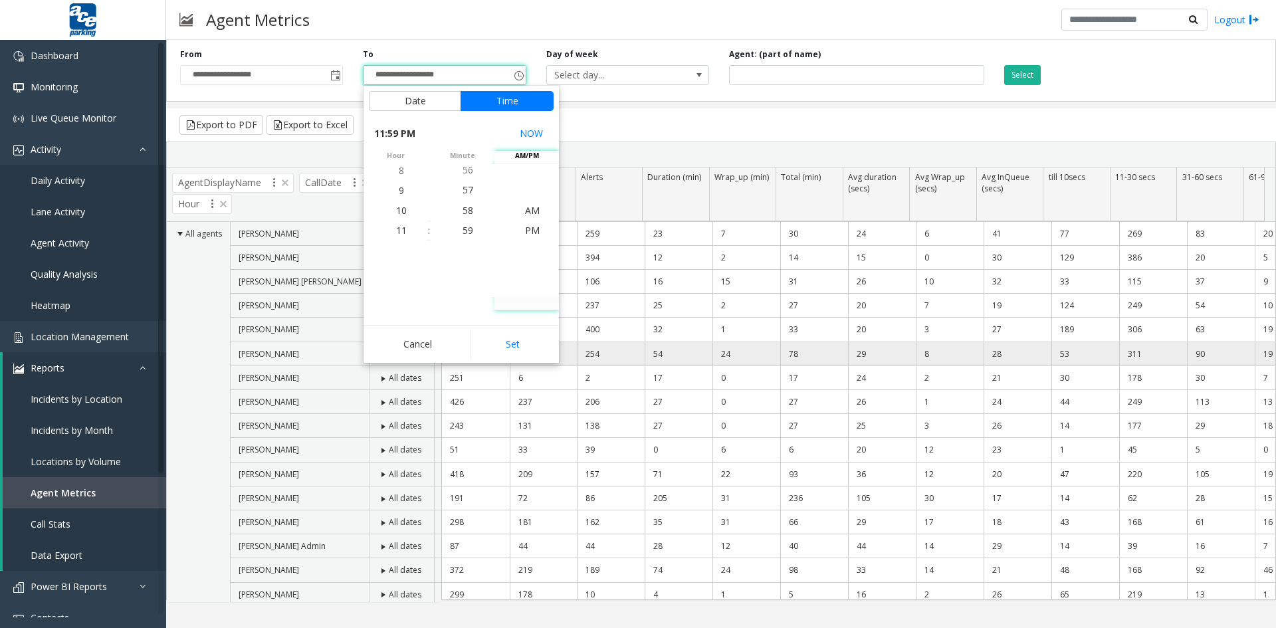
click at [514, 350] on button "Set" at bounding box center [512, 344] width 84 height 29
type input "**********"
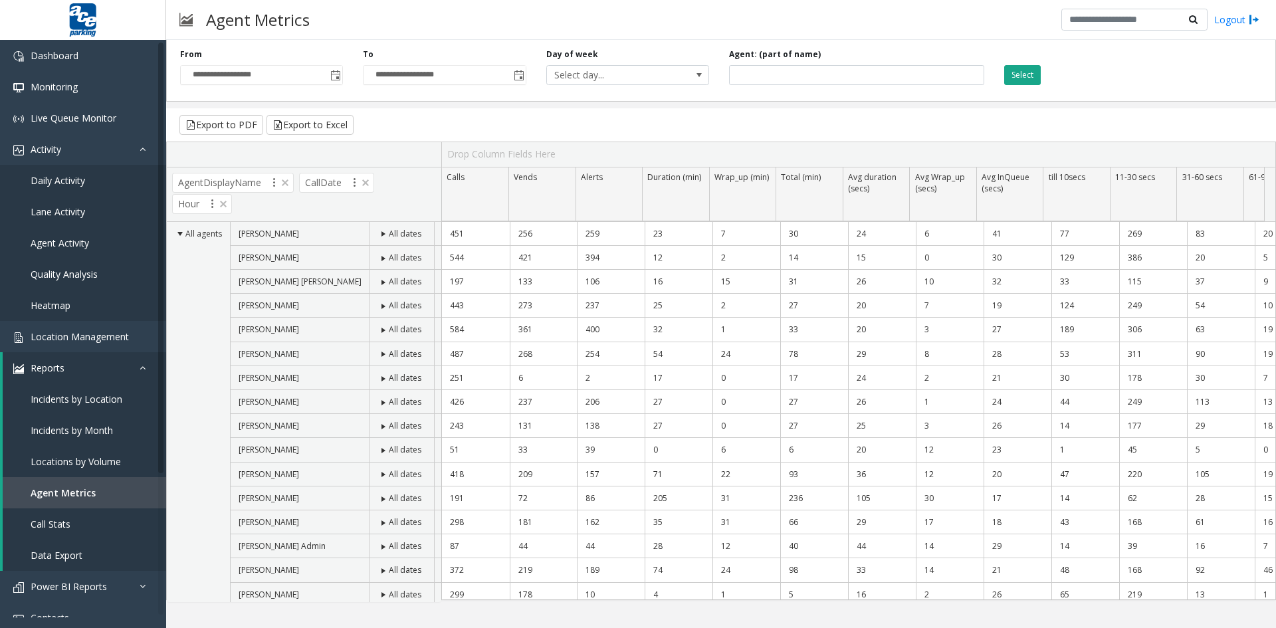
click at [1023, 72] on button "Select" at bounding box center [1022, 75] width 37 height 20
click at [322, 126] on button "Export to Excel" at bounding box center [309, 125] width 87 height 20
